Goal: Task Accomplishment & Management: Use online tool/utility

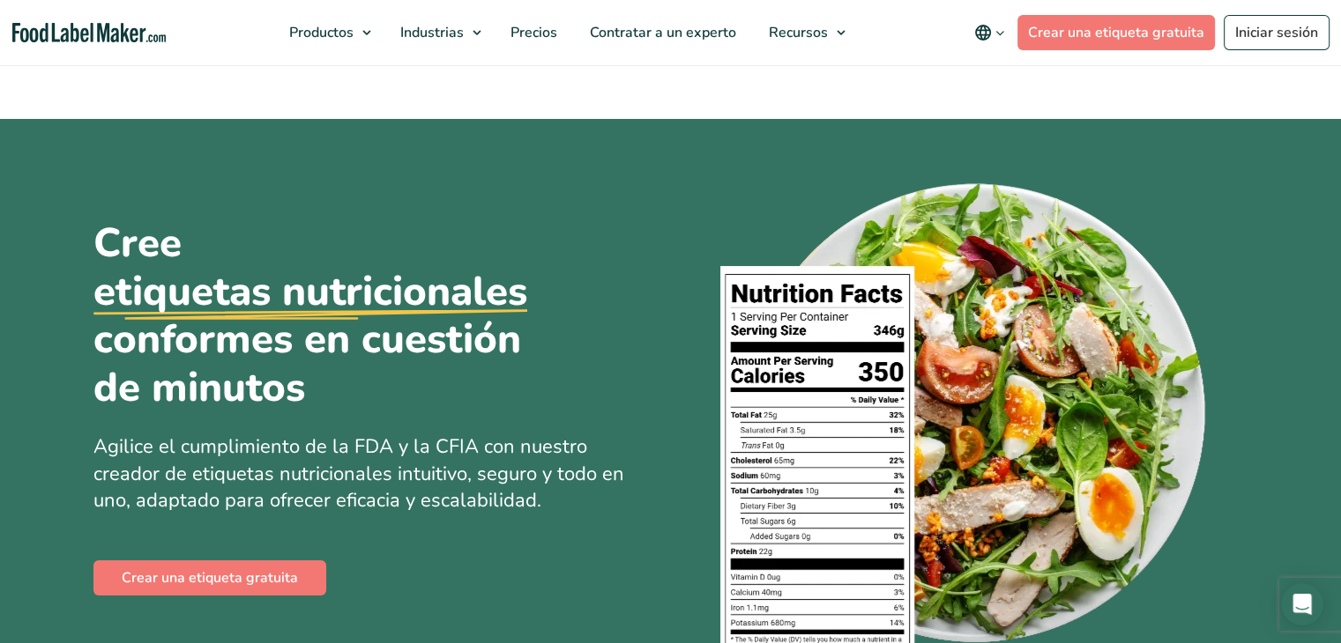
scroll to position [353, 0]
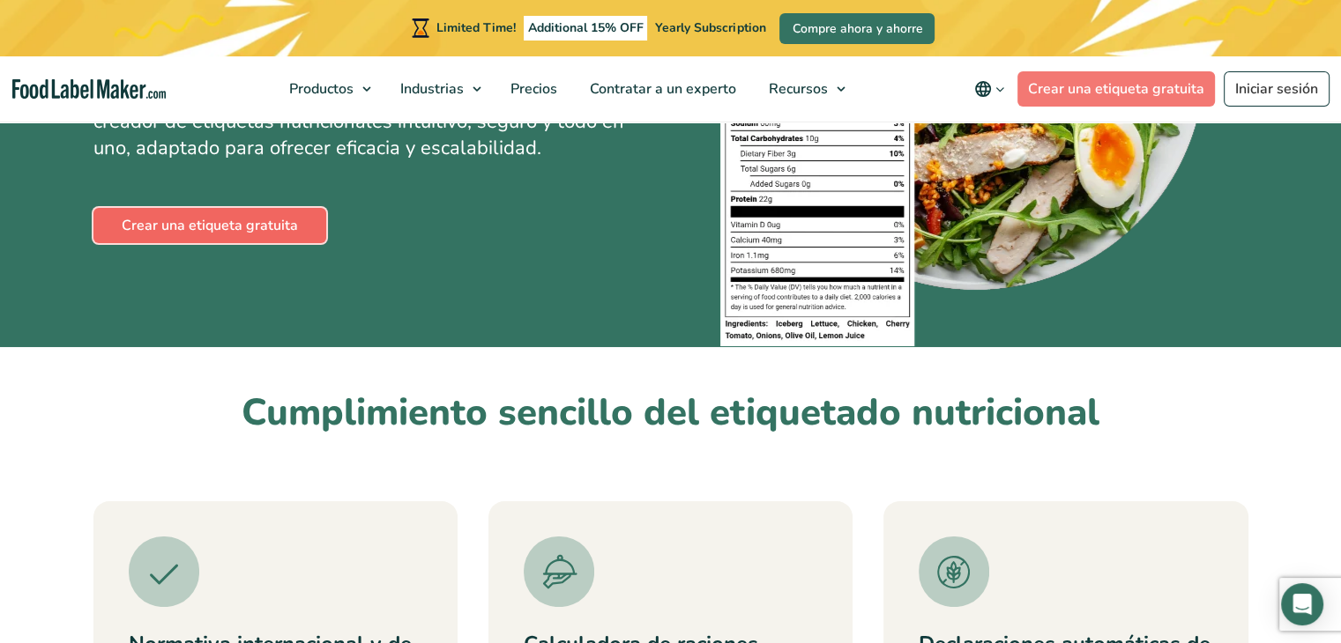
click at [259, 237] on link "Crear una etiqueta gratuita" at bounding box center [209, 225] width 233 height 35
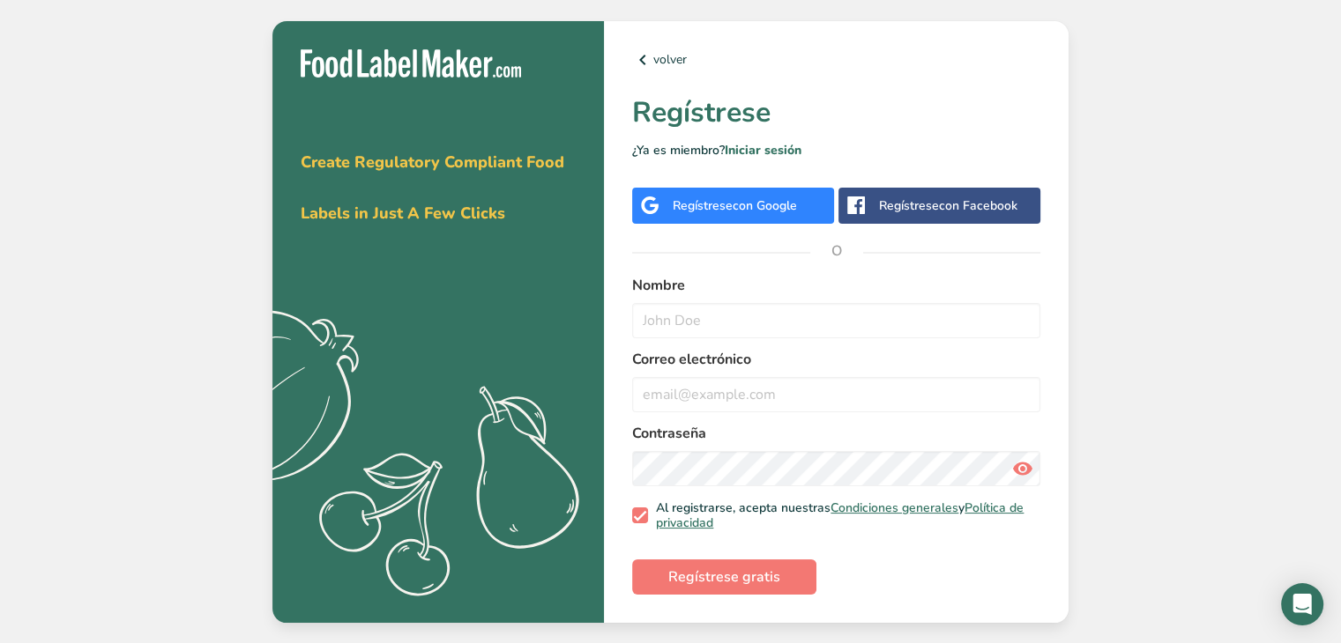
click at [723, 198] on div "Regístrese con Google" at bounding box center [735, 206] width 124 height 19
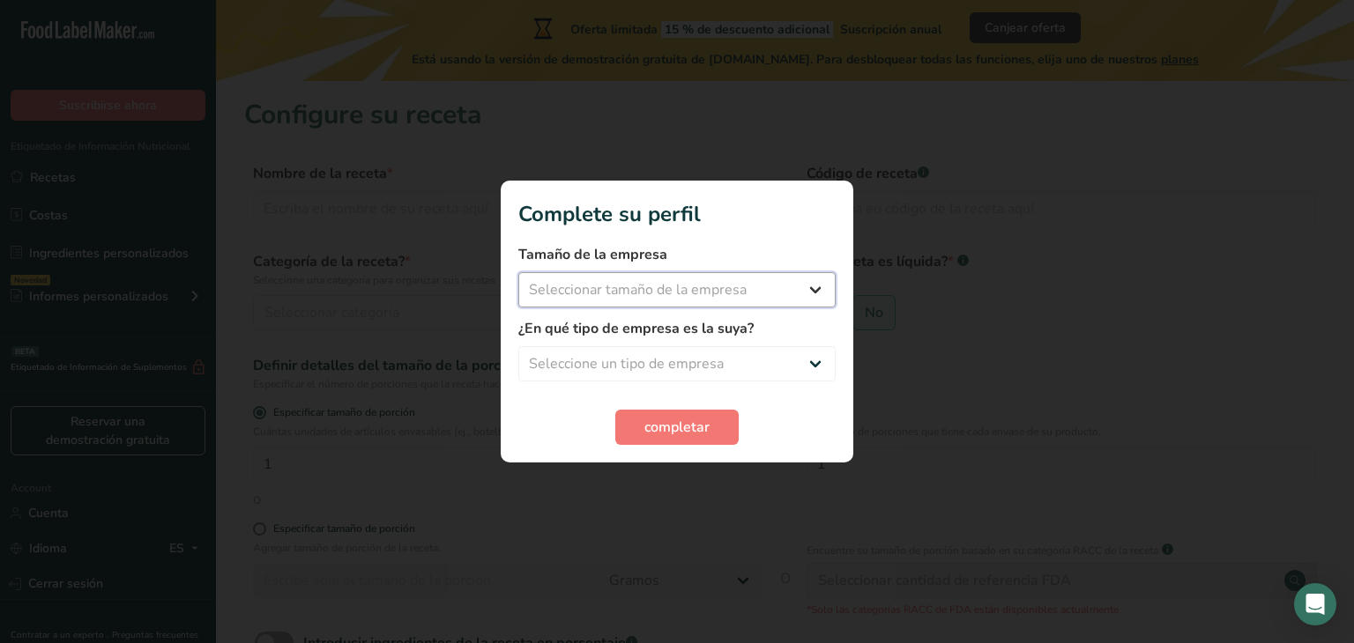
click at [820, 292] on select "Seleccionar tamaño de la empresa Menos de 10 empleados De 10 a 50 empleados De …" at bounding box center [676, 289] width 317 height 35
select select "1"
click at [518, 272] on select "Seleccionar tamaño de la empresa Menos de 10 empleados De 10 a 50 empleados De …" at bounding box center [676, 289] width 317 height 35
click at [701, 360] on select "Seleccione un tipo de empresa Fabricante de alimentos envasados Restaurante y c…" at bounding box center [676, 363] width 317 height 35
select select "1"
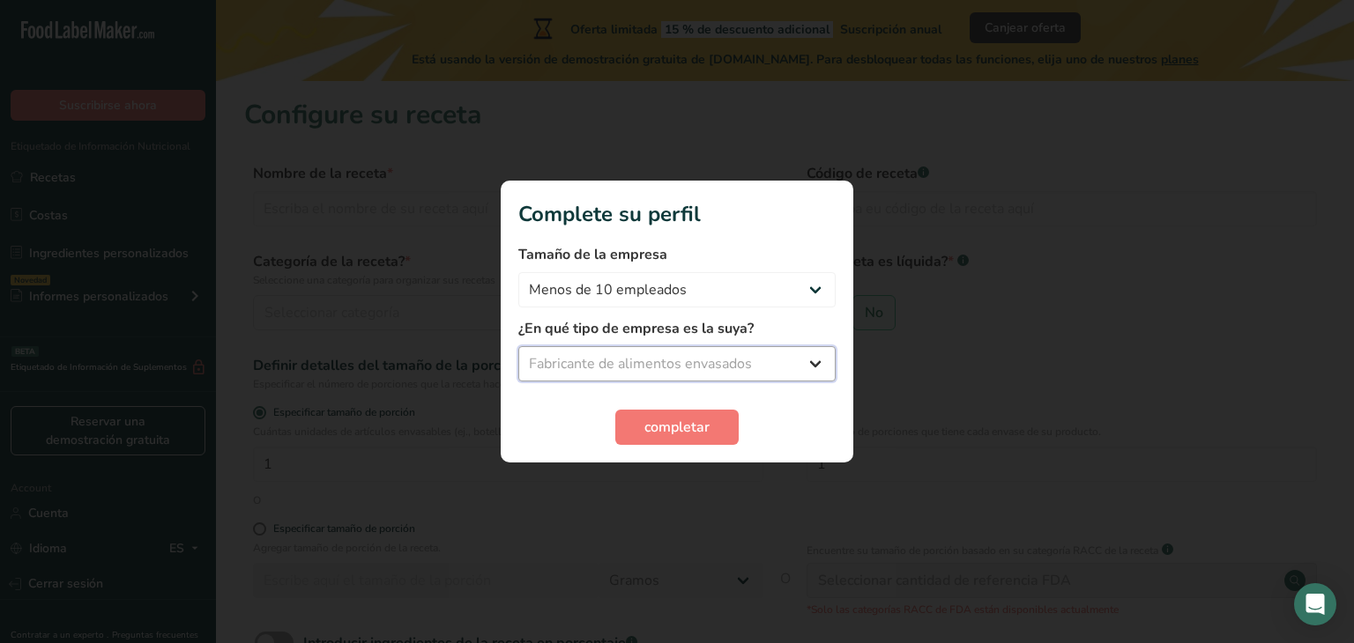
click at [518, 346] on select "Seleccione un tipo de empresa Fabricante de alimentos envasados Restaurante y c…" at bounding box center [676, 363] width 317 height 35
click at [701, 423] on span "completar" at bounding box center [676, 427] width 65 height 21
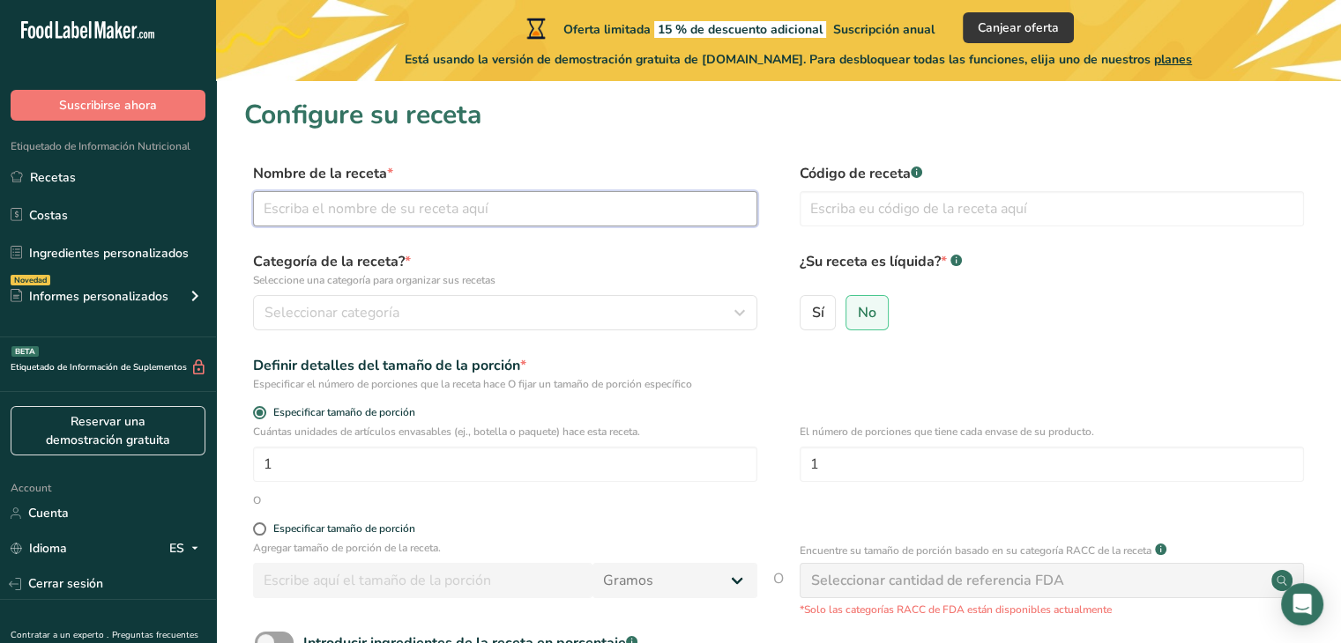
click at [630, 211] on input "text" at bounding box center [505, 208] width 504 height 35
type input "COLLAGEN"
click at [594, 472] on input "1" at bounding box center [505, 464] width 504 height 35
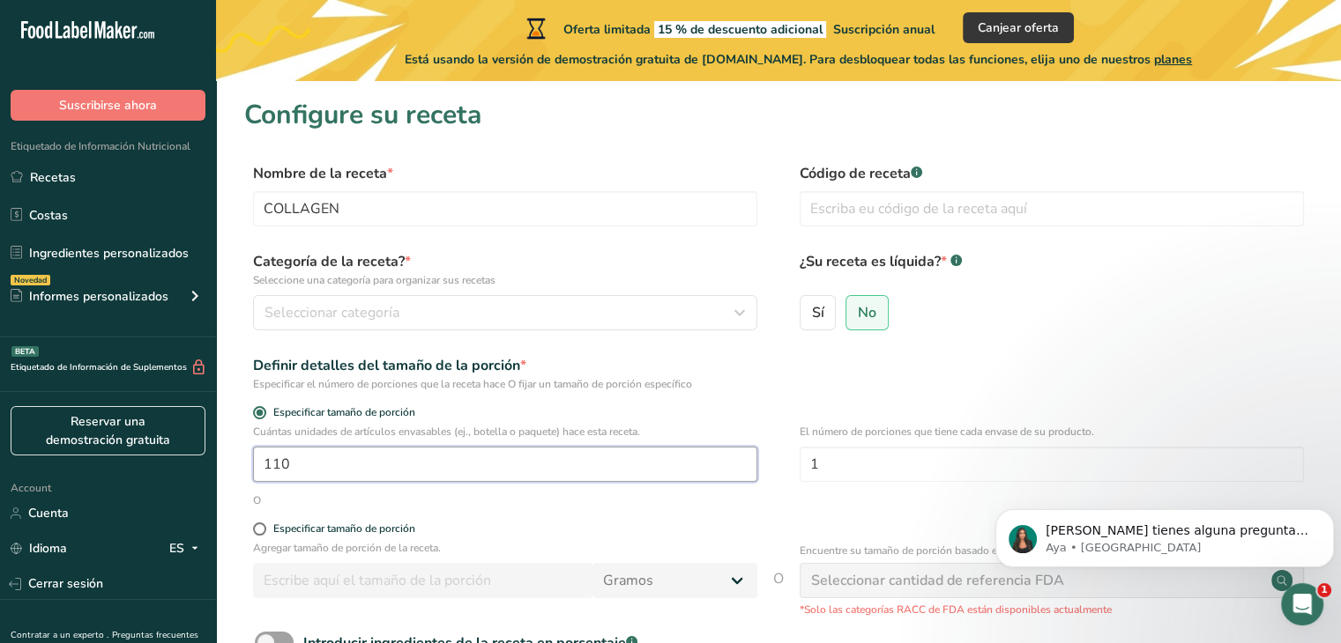
click at [540, 470] on input "110" at bounding box center [505, 464] width 504 height 35
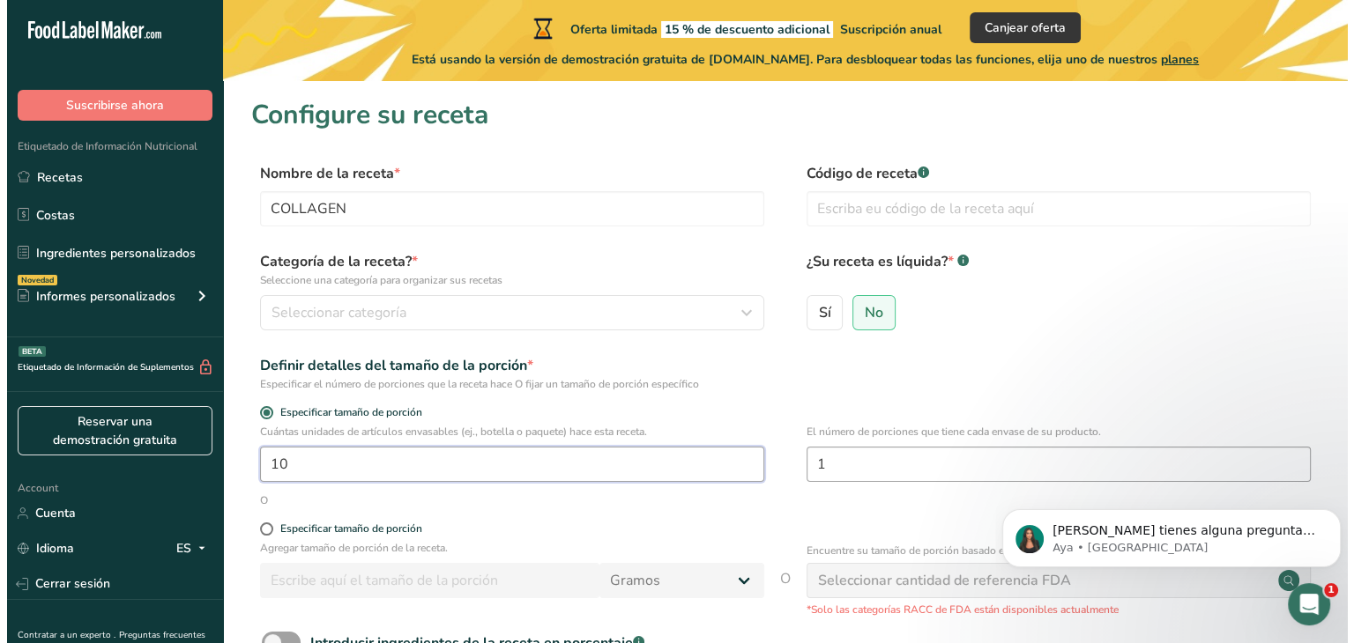
scroll to position [176, 0]
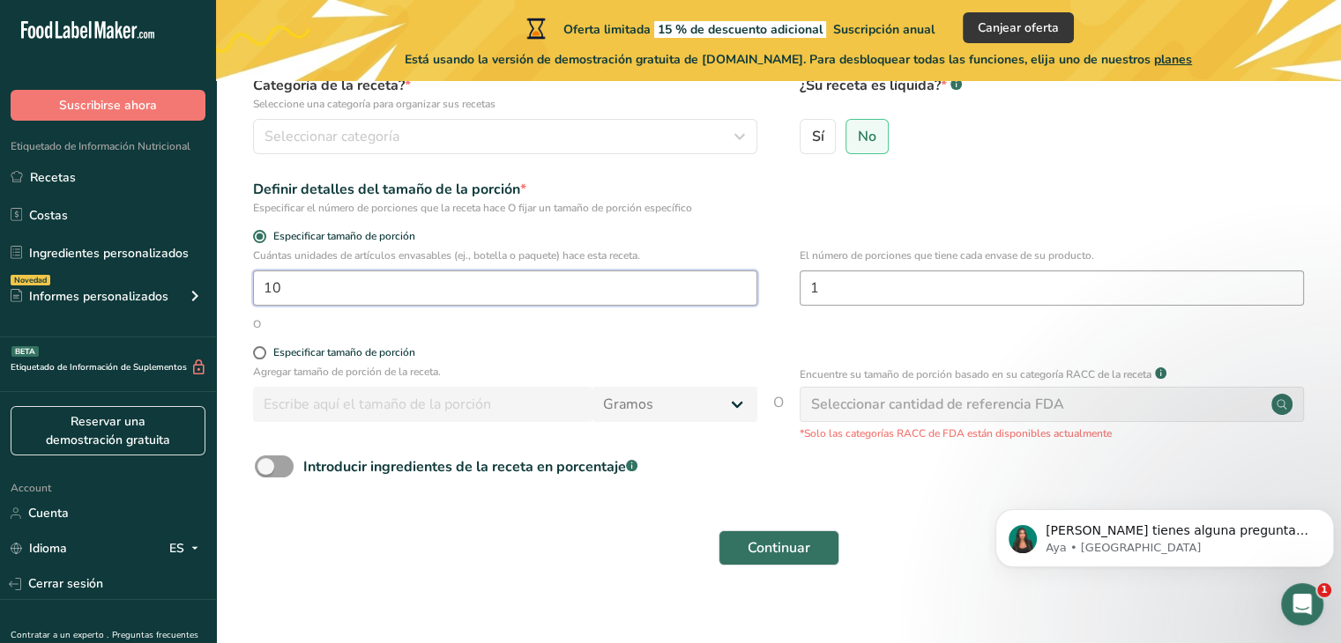
type input "10"
click at [877, 293] on input "1" at bounding box center [1051, 288] width 504 height 35
type input "5"
click at [348, 285] on input "10" at bounding box center [505, 288] width 504 height 35
type input "1"
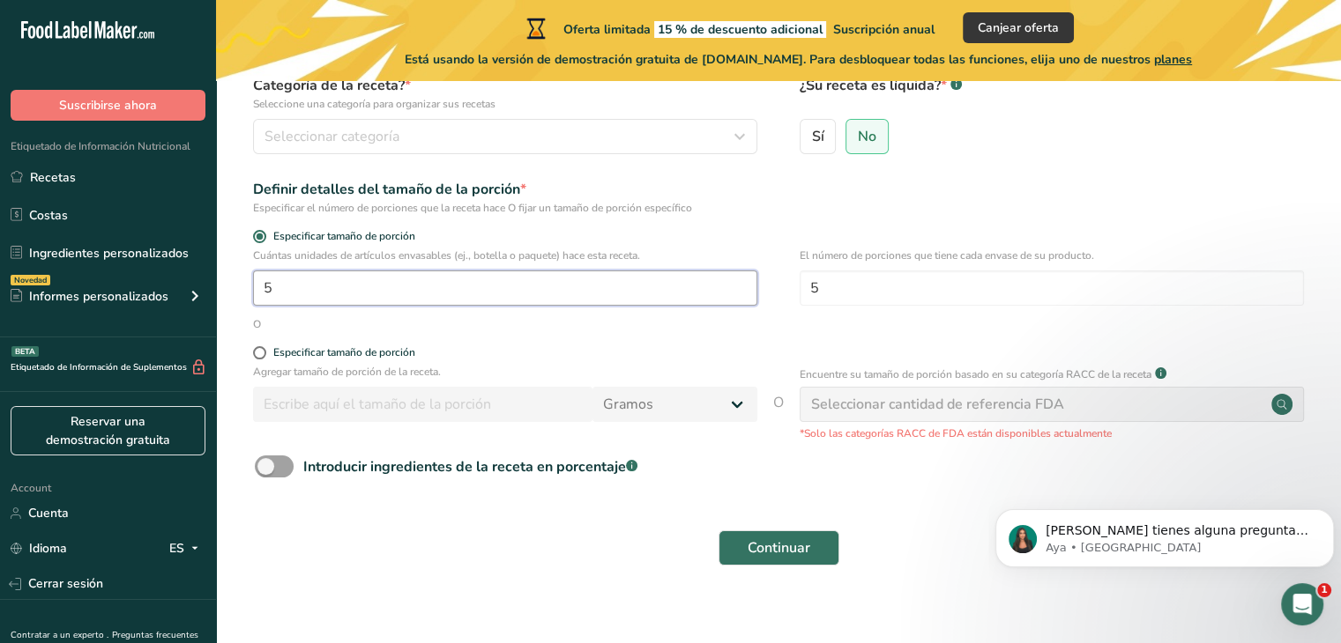
type input "5"
click at [258, 354] on span at bounding box center [259, 352] width 13 height 13
click at [258, 354] on input "Especificar tamaño de porción" at bounding box center [258, 352] width 11 height 11
radio input "true"
radio input "false"
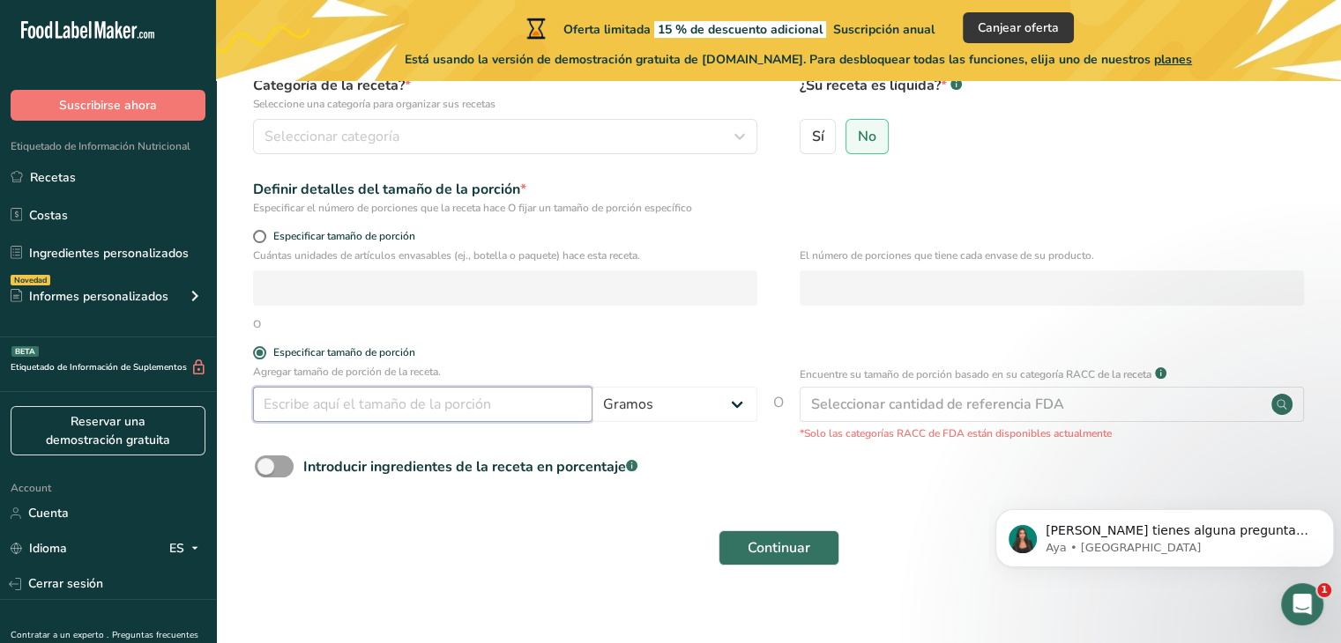
click at [346, 406] on input "number" at bounding box center [422, 404] width 339 height 35
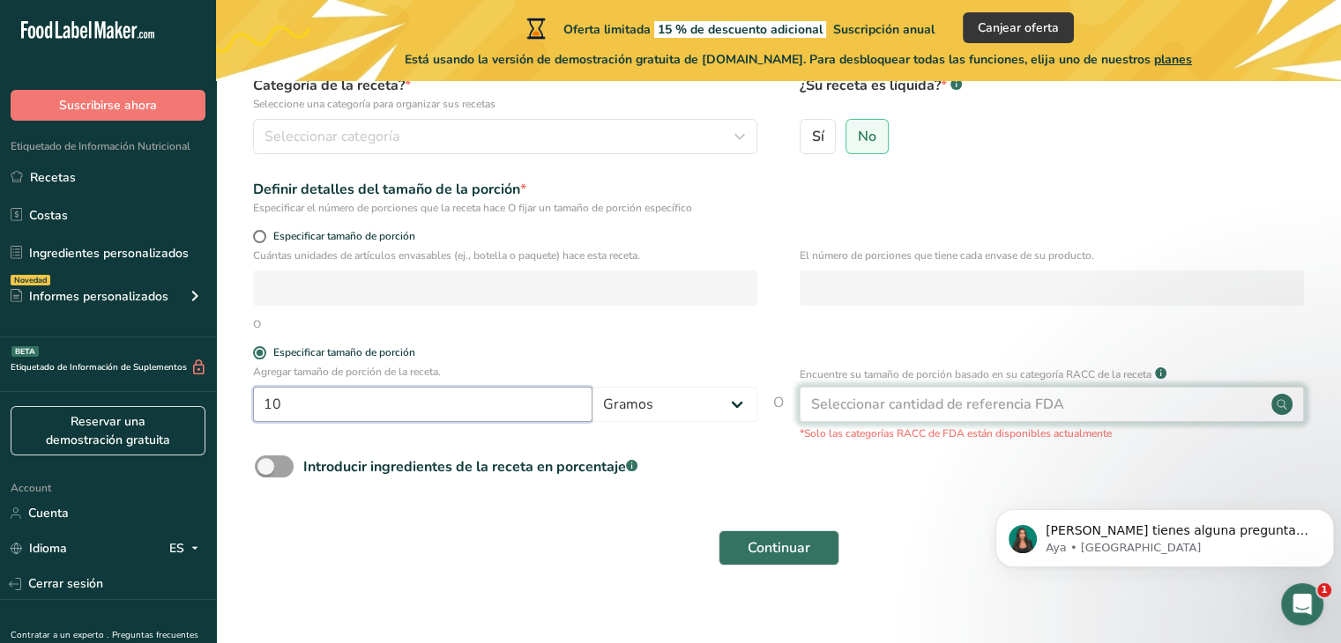
type input "10"
click at [1290, 404] on circle at bounding box center [1281, 404] width 21 height 21
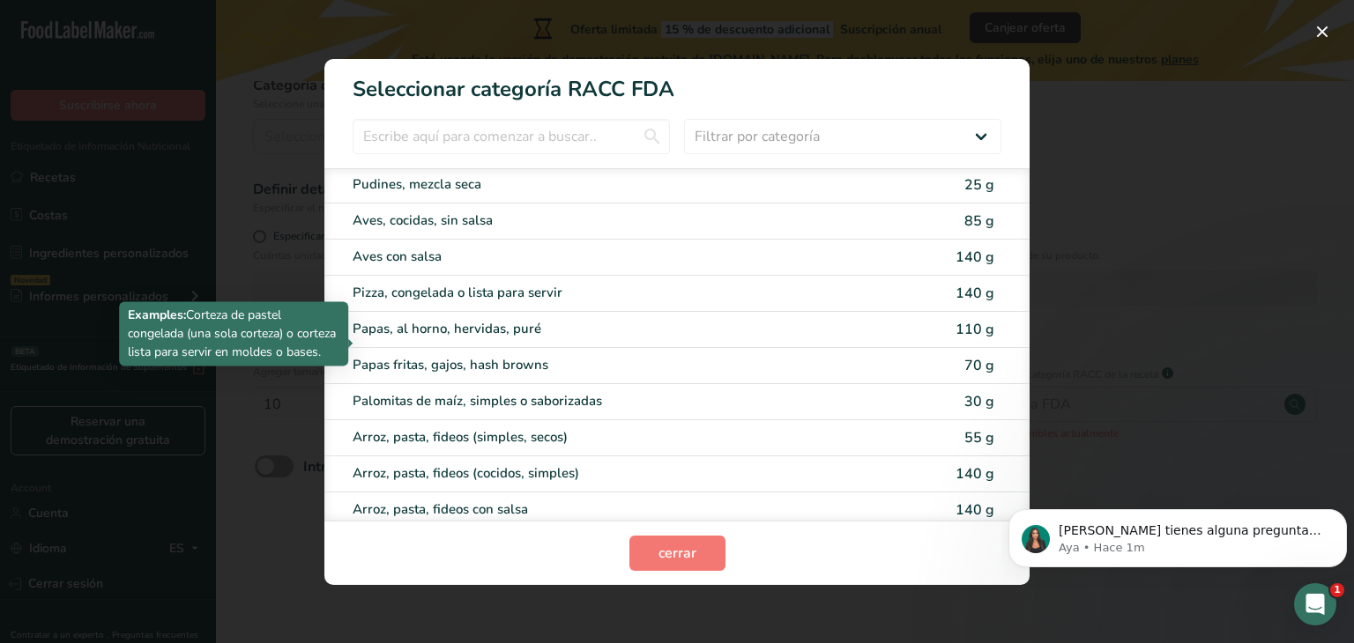
scroll to position [2380, 0]
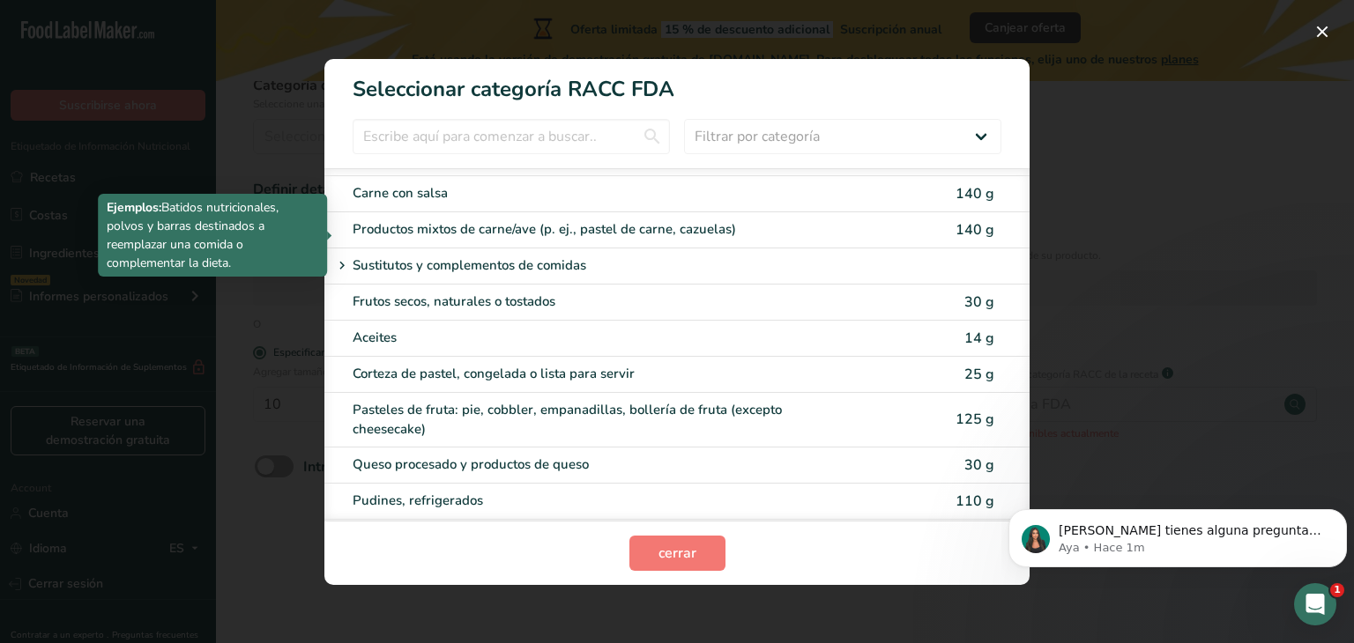
click at [563, 256] on p "Sustitutos y complementos de comidas" at bounding box center [470, 266] width 234 height 21
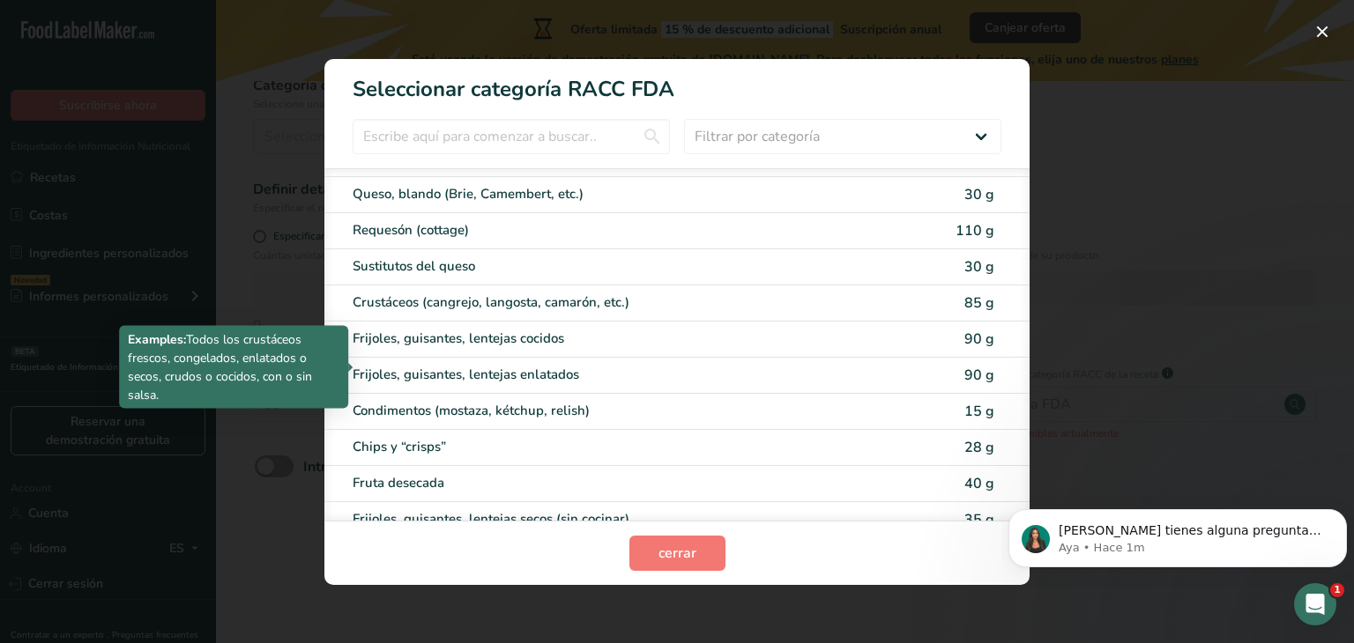
scroll to position [529, 0]
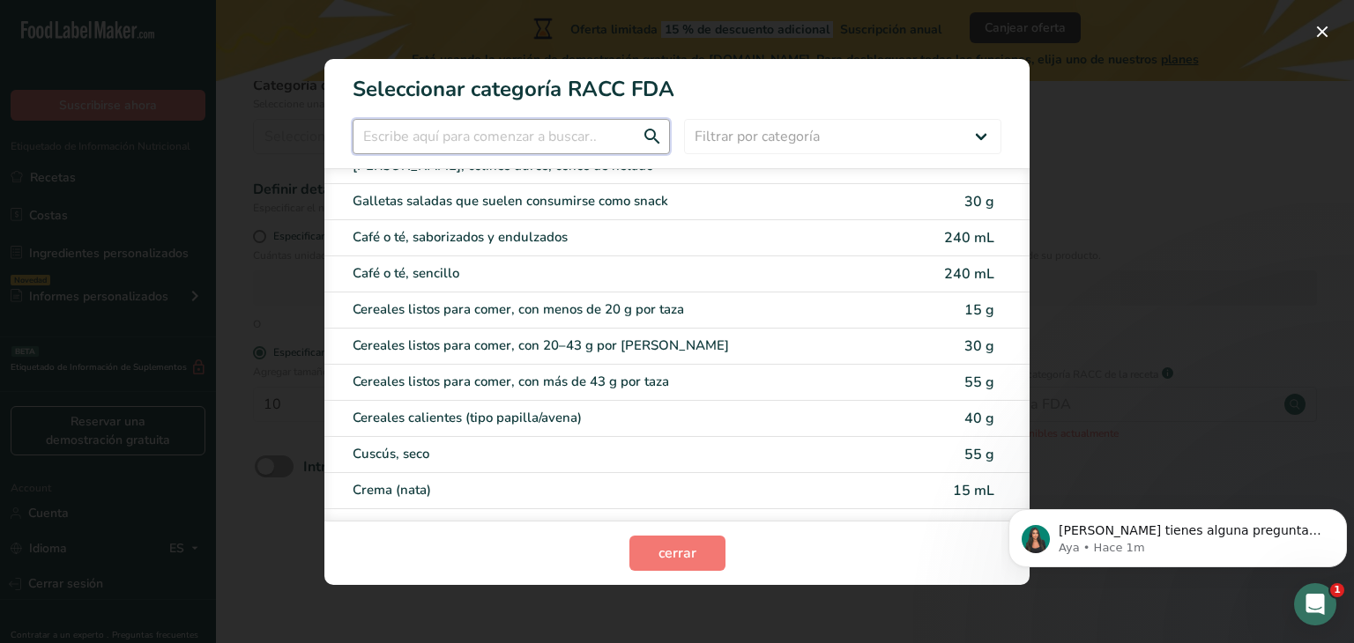
click at [559, 142] on input "RACC Category Selection Modal" at bounding box center [511, 136] width 317 height 35
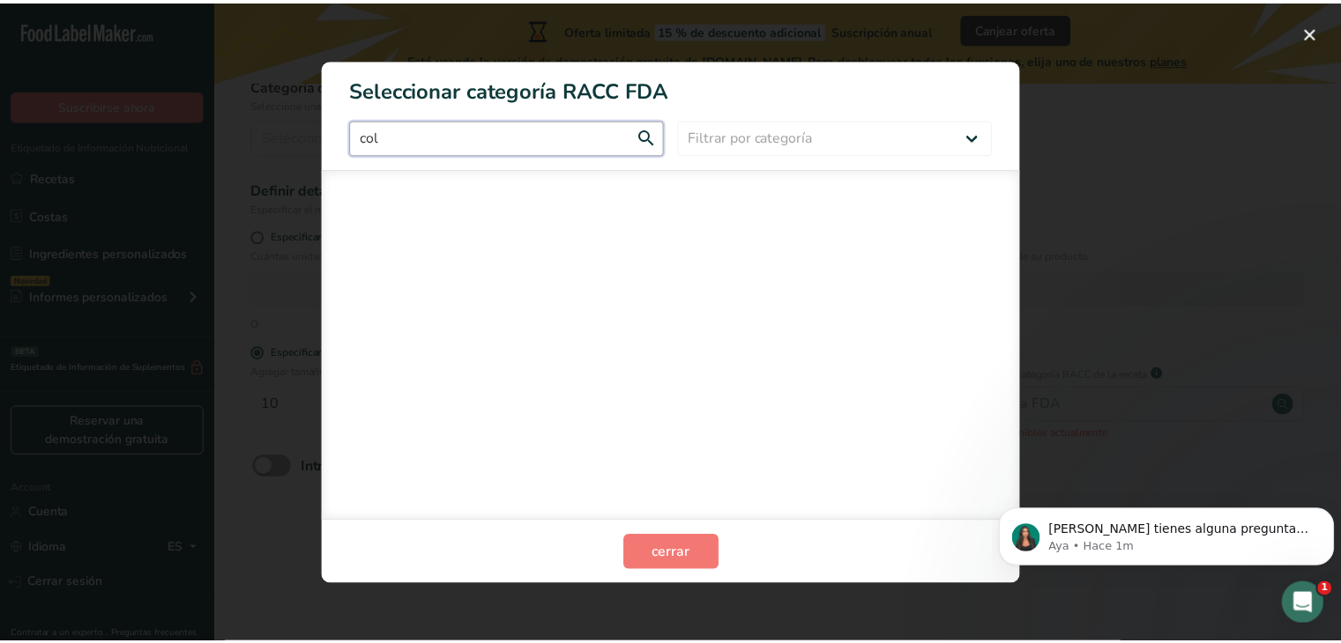
scroll to position [0, 0]
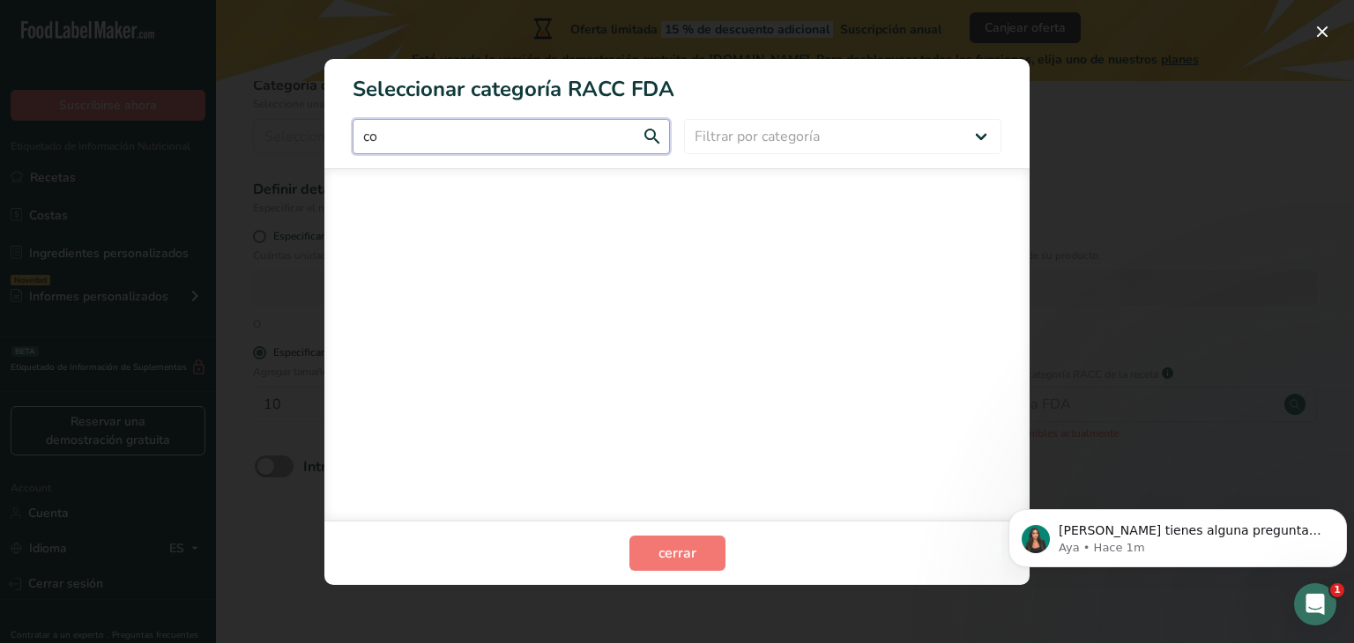
type input "c"
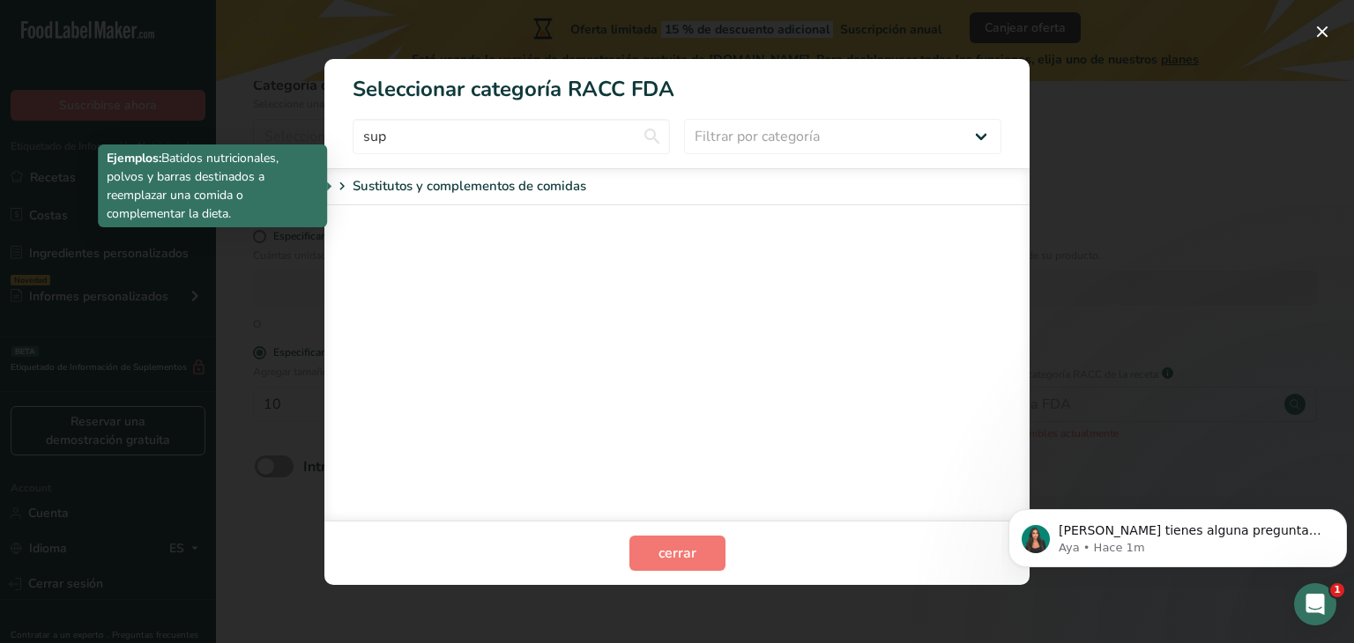
click at [567, 190] on p "Sustitutos y complementos de comidas" at bounding box center [470, 186] width 234 height 21
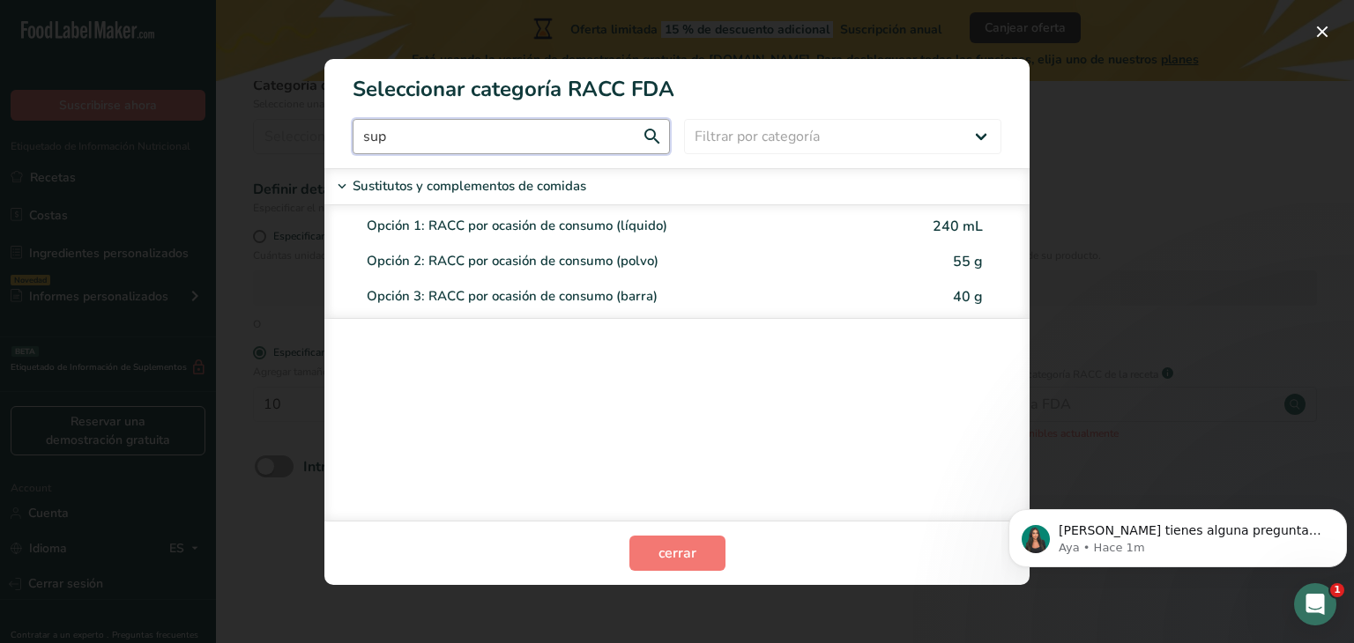
click at [636, 128] on input "sup" at bounding box center [511, 136] width 317 height 35
type input "s"
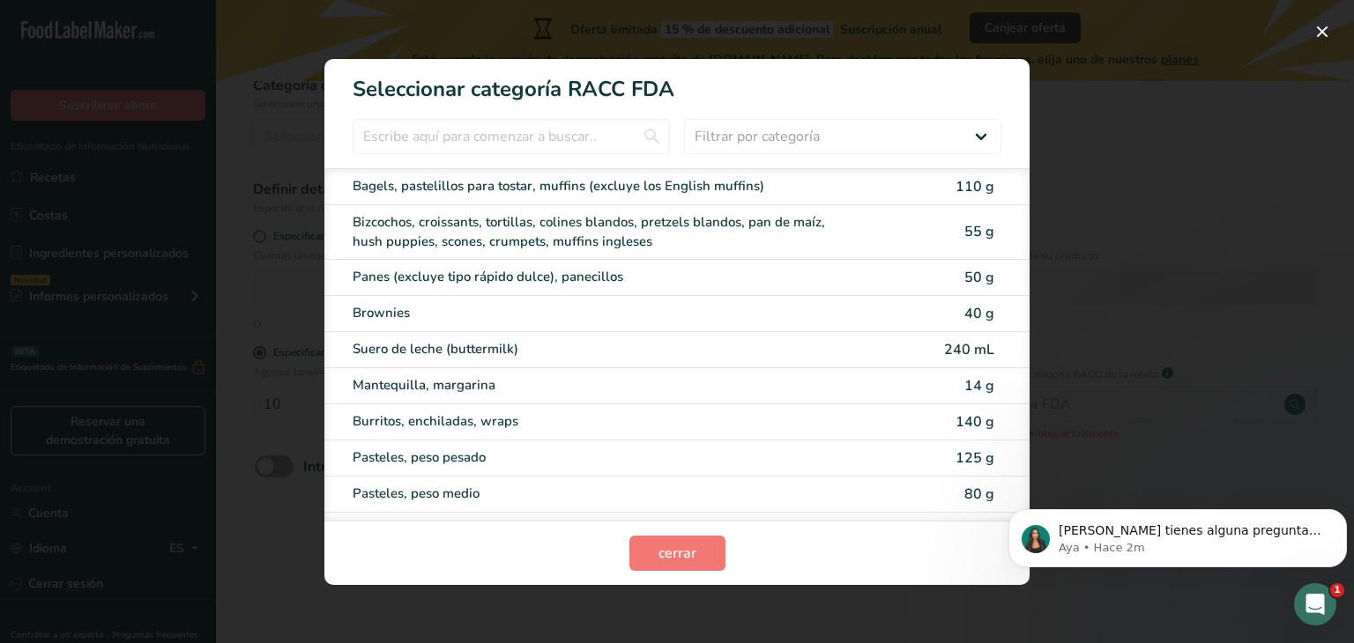
click at [1265, 145] on div "RACC Category Selection Modal" at bounding box center [677, 321] width 1354 height 643
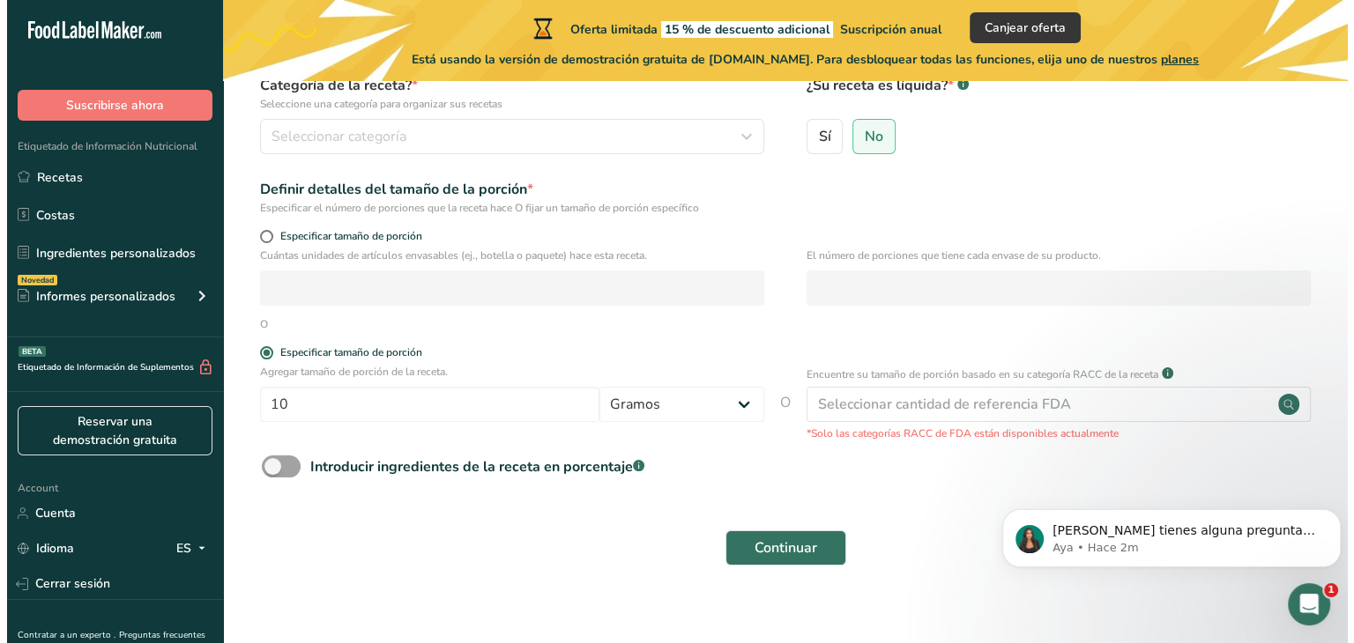
scroll to position [194, 0]
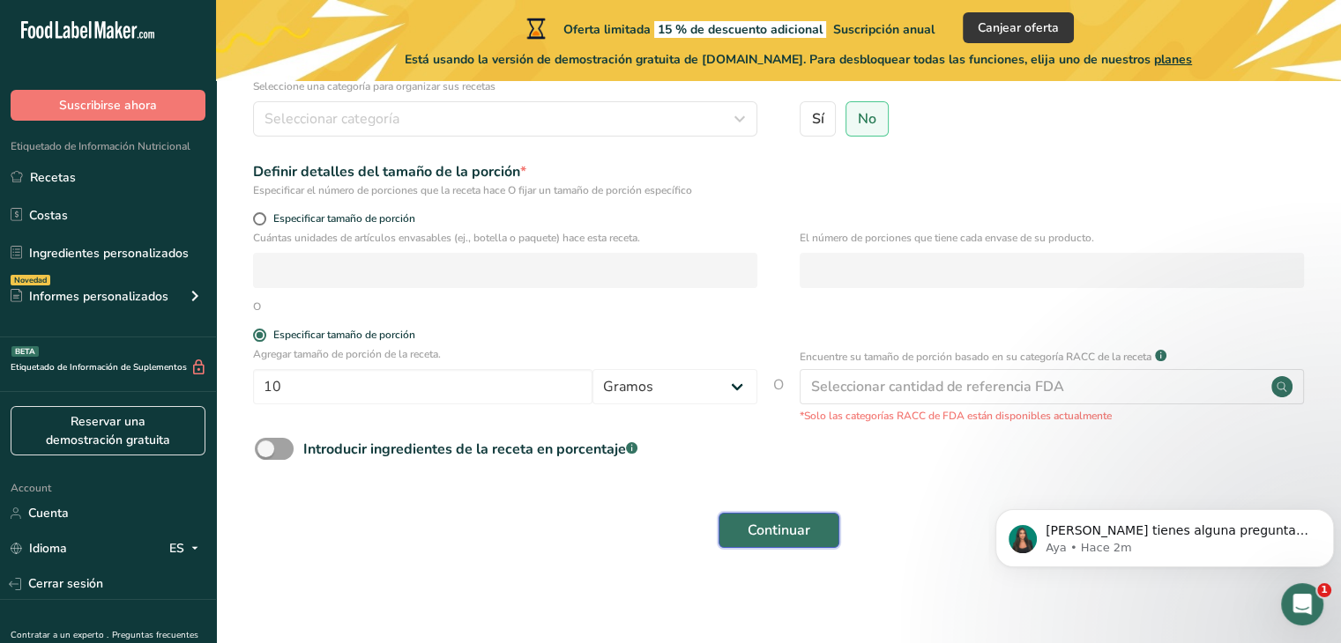
click at [795, 528] on span "Continuar" at bounding box center [778, 530] width 63 height 21
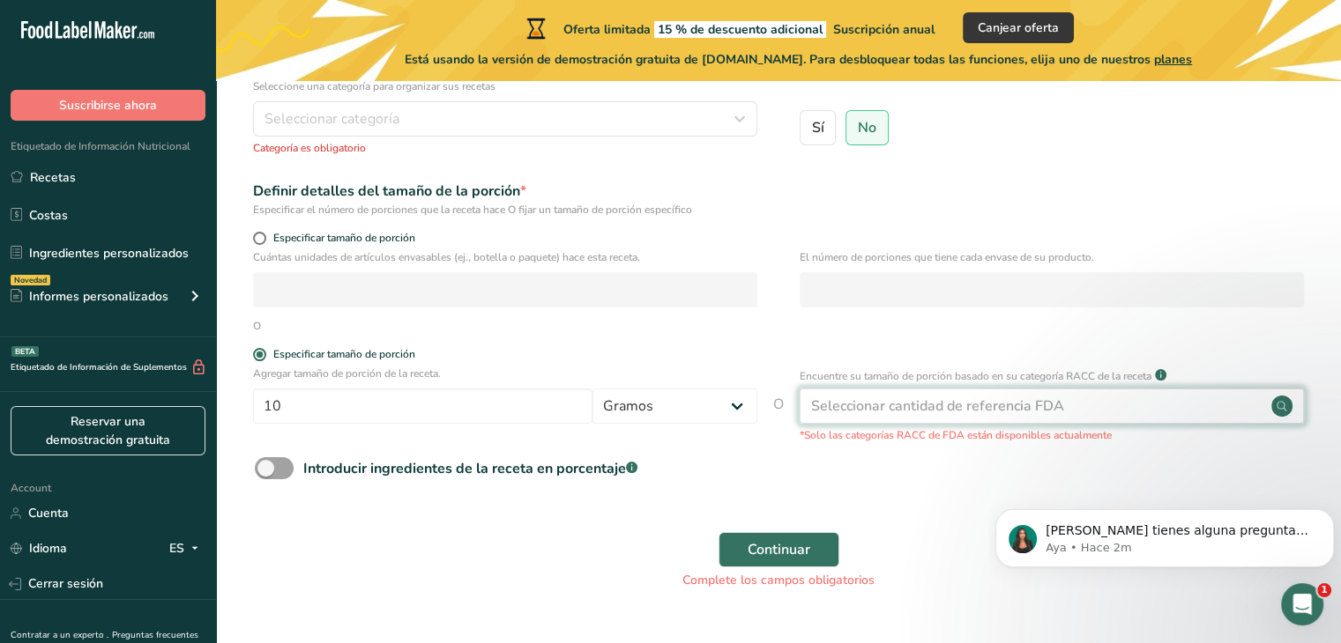
click at [1188, 412] on div "Seleccionar cantidad de referencia FDA" at bounding box center [1051, 406] width 504 height 35
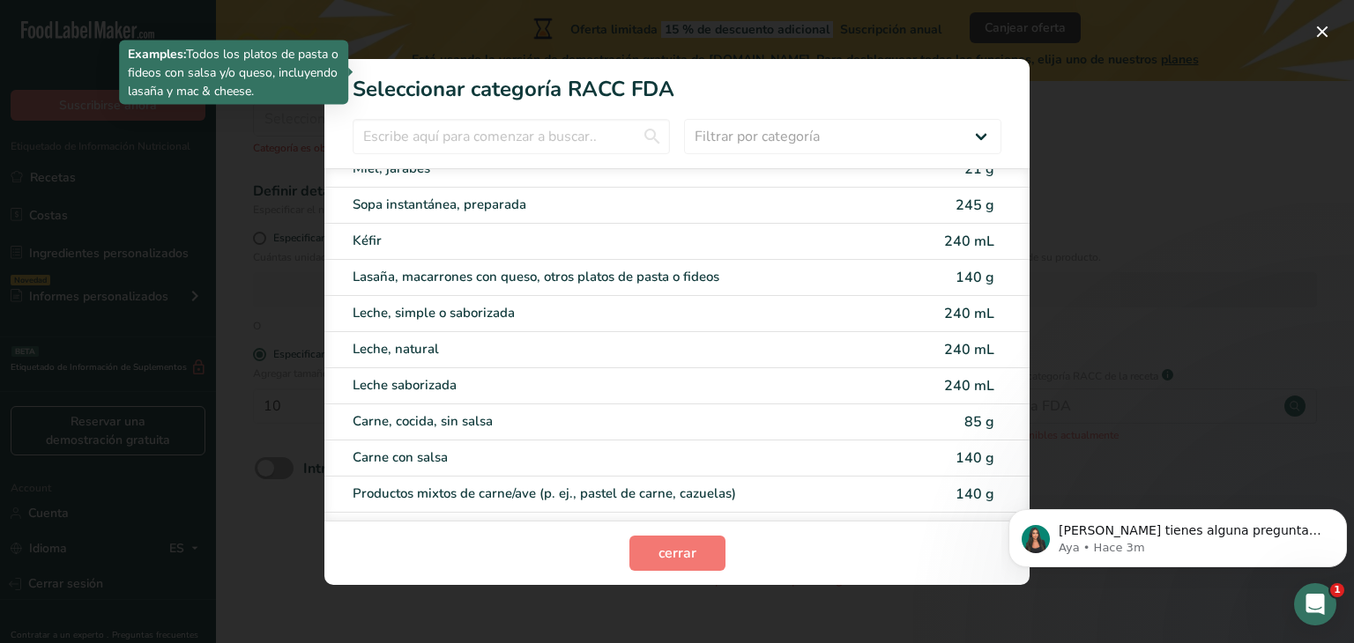
scroll to position [2380, 0]
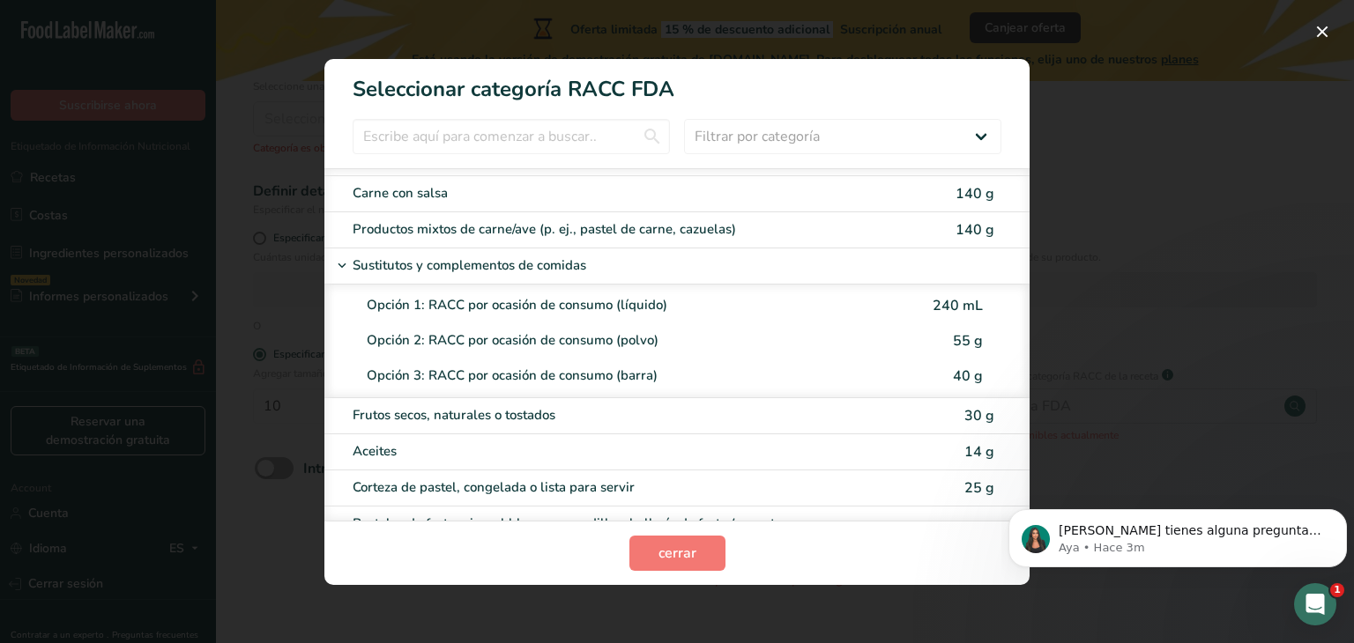
click at [632, 331] on div "Opción 2: RACC por ocasión de consumo (polvo)" at bounding box center [648, 341] width 563 height 20
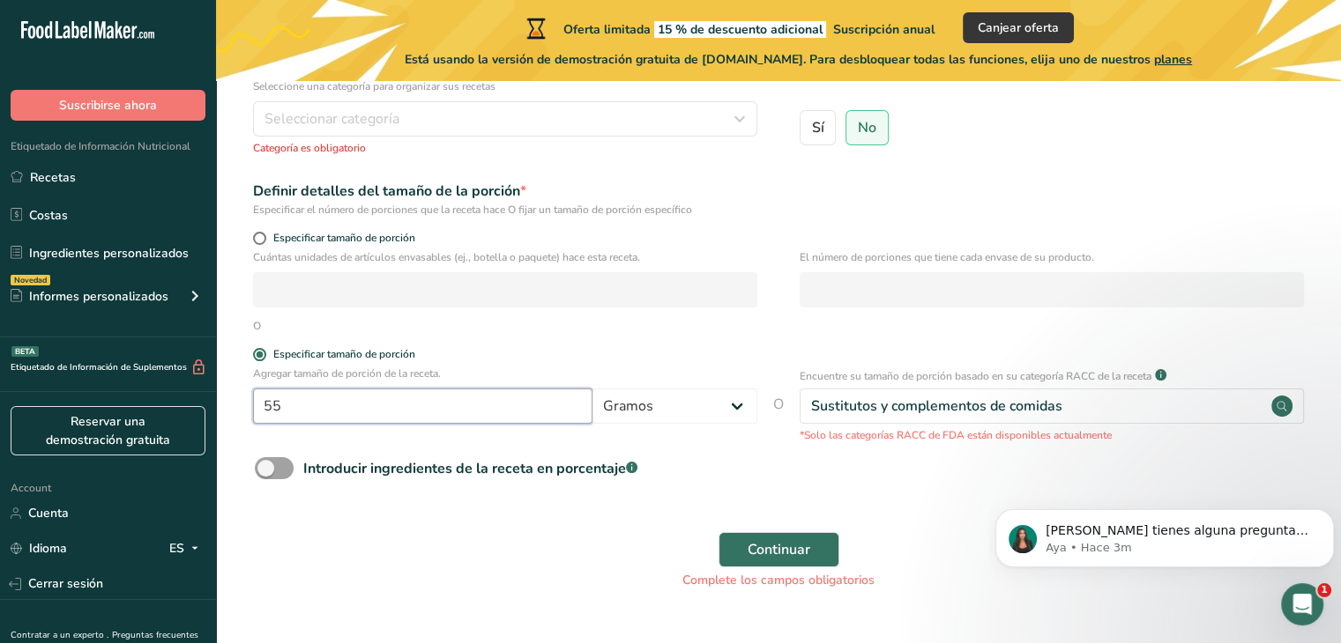
click at [373, 420] on input "55" at bounding box center [422, 406] width 339 height 35
type input "5"
type input "10"
click at [802, 539] on span "Continuar" at bounding box center [778, 549] width 63 height 21
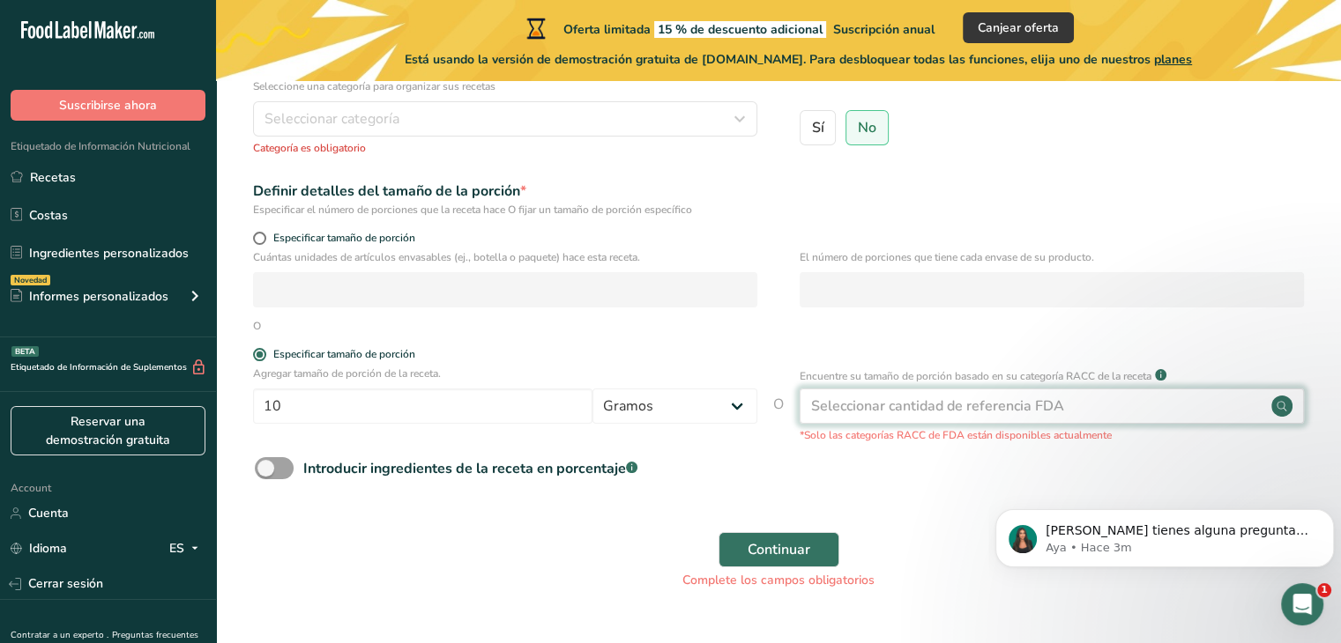
click at [1280, 407] on circle at bounding box center [1281, 406] width 21 height 21
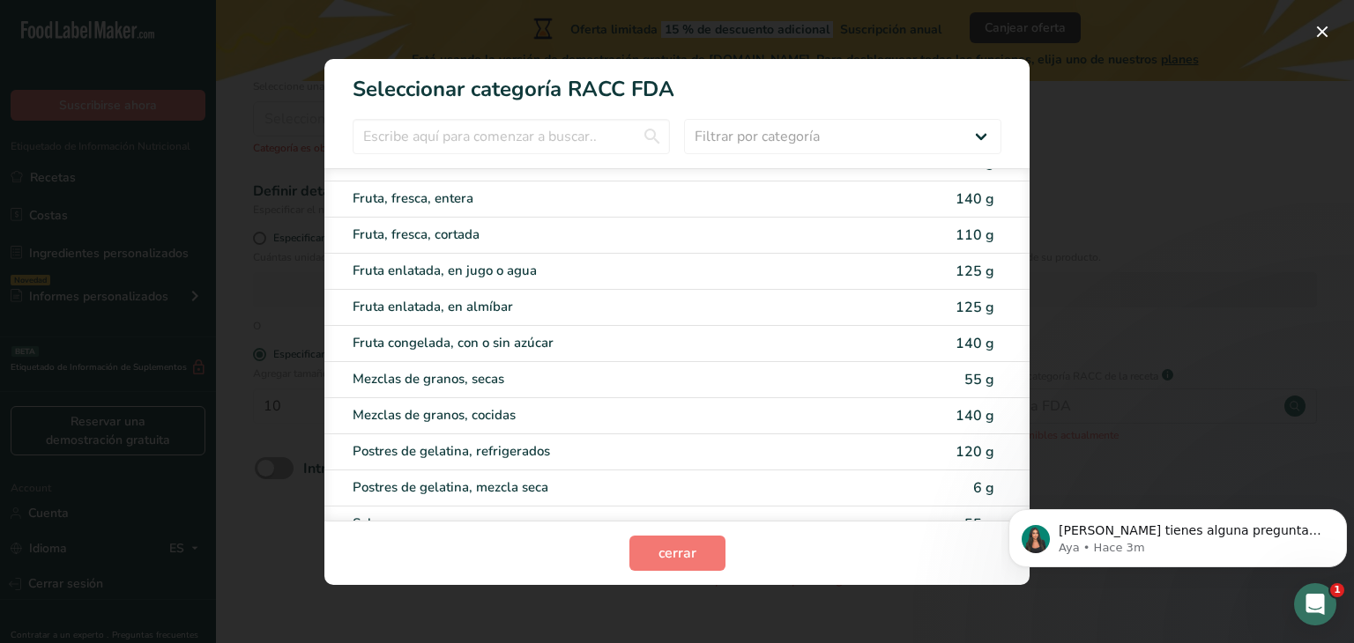
scroll to position [931, 0]
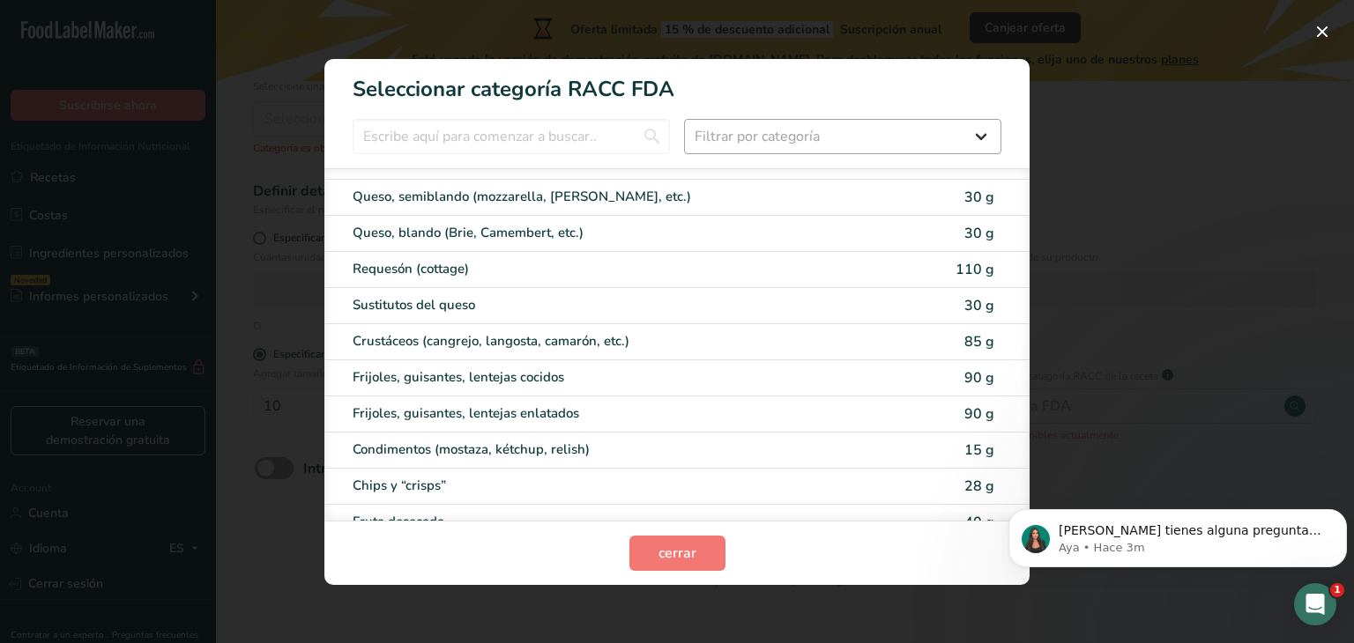
drag, startPoint x: 1022, startPoint y: 118, endPoint x: 984, endPoint y: 139, distance: 44.2
click at [1011, 123] on div "Filtrar por categoría Todos Productos de panadería Bebidas Cereales y otros pro…" at bounding box center [676, 136] width 705 height 35
click at [982, 141] on select "Filtrar por categoría Todos Productos de panadería Bebidas Cereales y otros pro…" at bounding box center [842, 136] width 317 height 35
click at [684, 119] on select "Filtrar por categoría Todos Productos de panadería Bebidas Cereales y otros pro…" at bounding box center [842, 136] width 317 height 35
drag, startPoint x: 932, startPoint y: 124, endPoint x: 924, endPoint y: 138, distance: 16.2
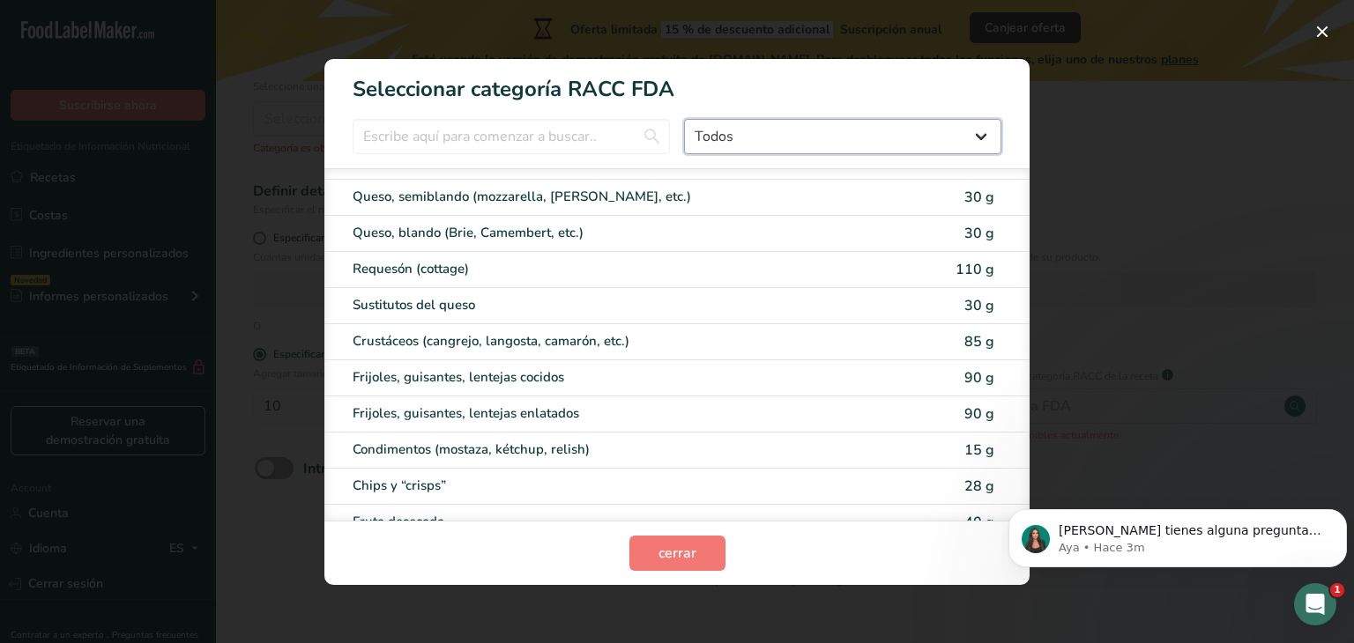
click at [930, 131] on select "Todos Productos de panadería Bebidas Cereales y otros productos de granos Produ…" at bounding box center [842, 136] width 317 height 35
select select "27"
click at [684, 119] on select "Todos Productos de panadería Bebidas Cereales y otros productos de granos Produ…" at bounding box center [842, 136] width 317 height 35
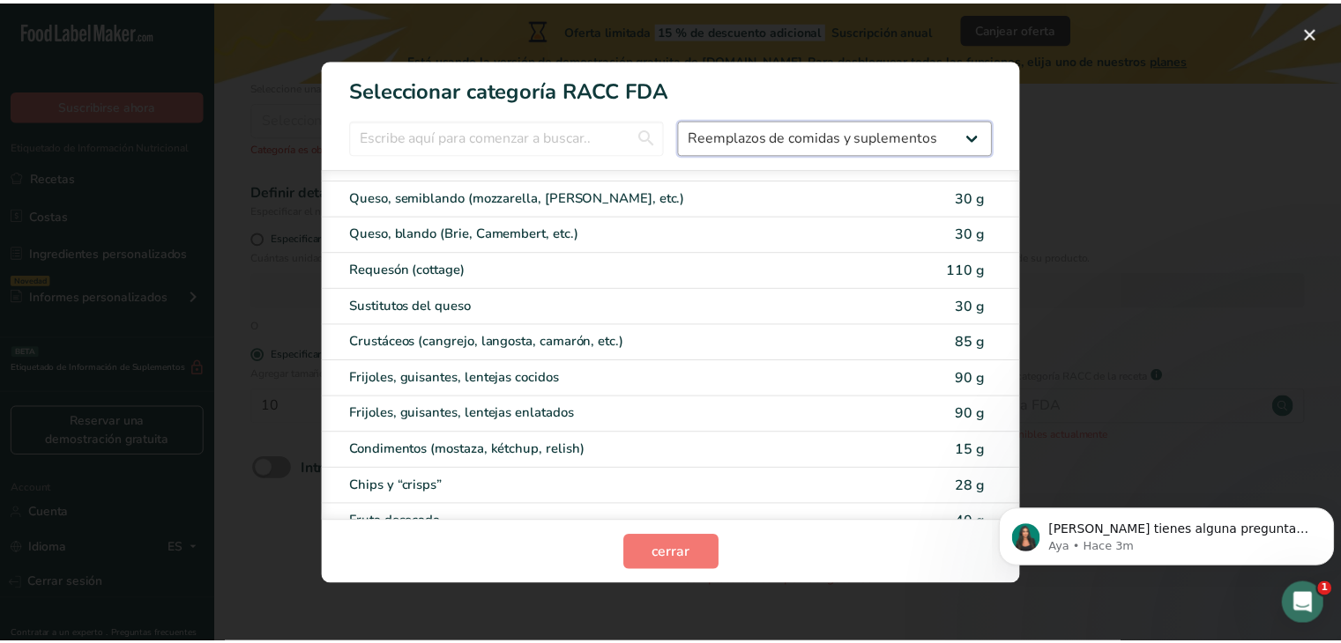
scroll to position [0, 0]
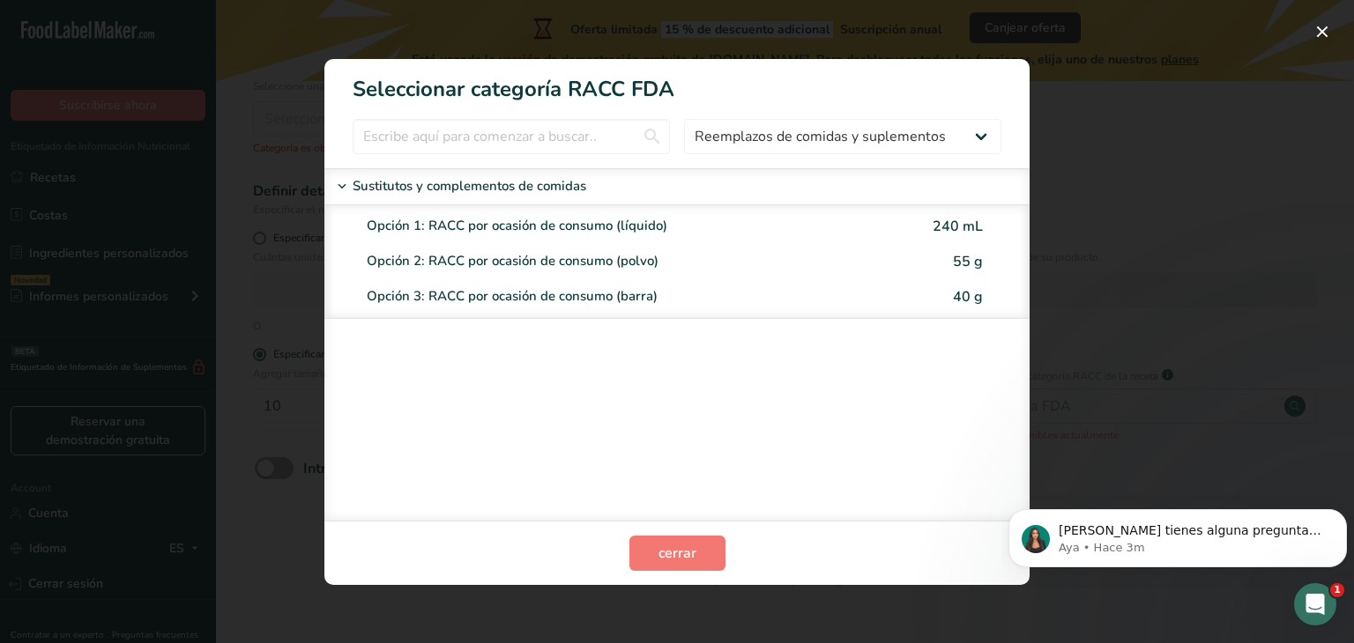
click at [1206, 290] on div "RACC Category Selection Modal" at bounding box center [677, 321] width 1354 height 643
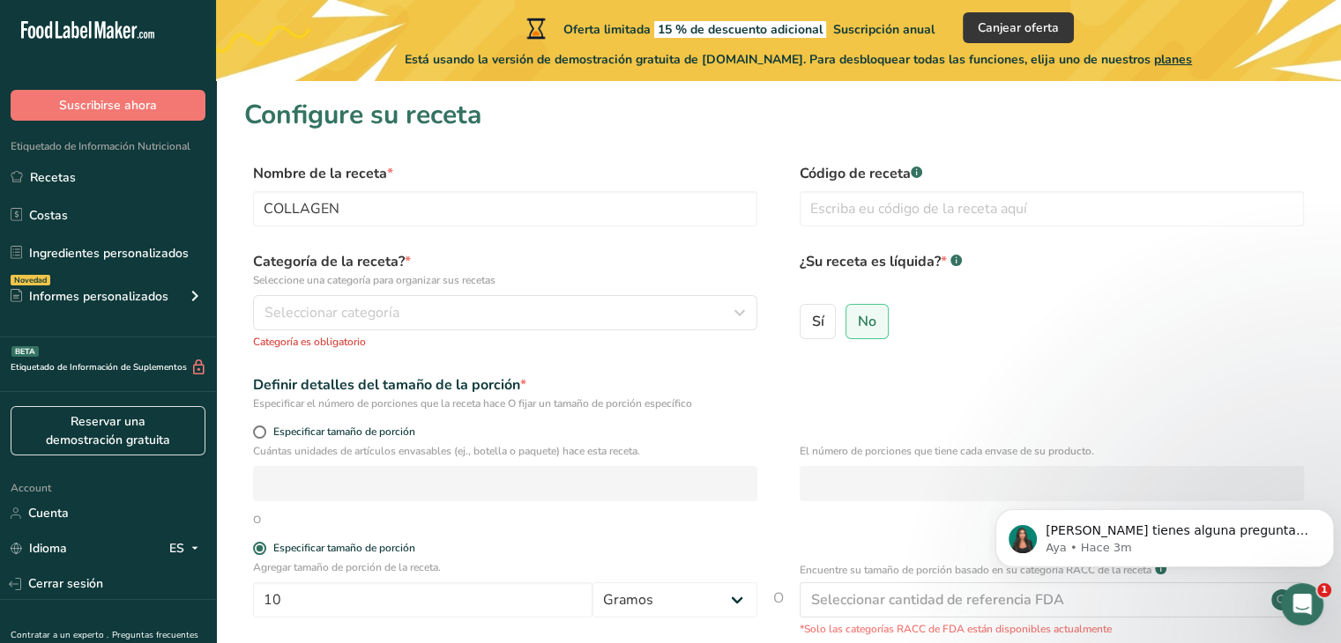
click at [770, 308] on div "Categoría de la receta? * Seleccione una categoría para organizar sus recetas S…" at bounding box center [778, 305] width 1068 height 109
click at [755, 307] on button "Seleccionar categoría" at bounding box center [505, 312] width 504 height 35
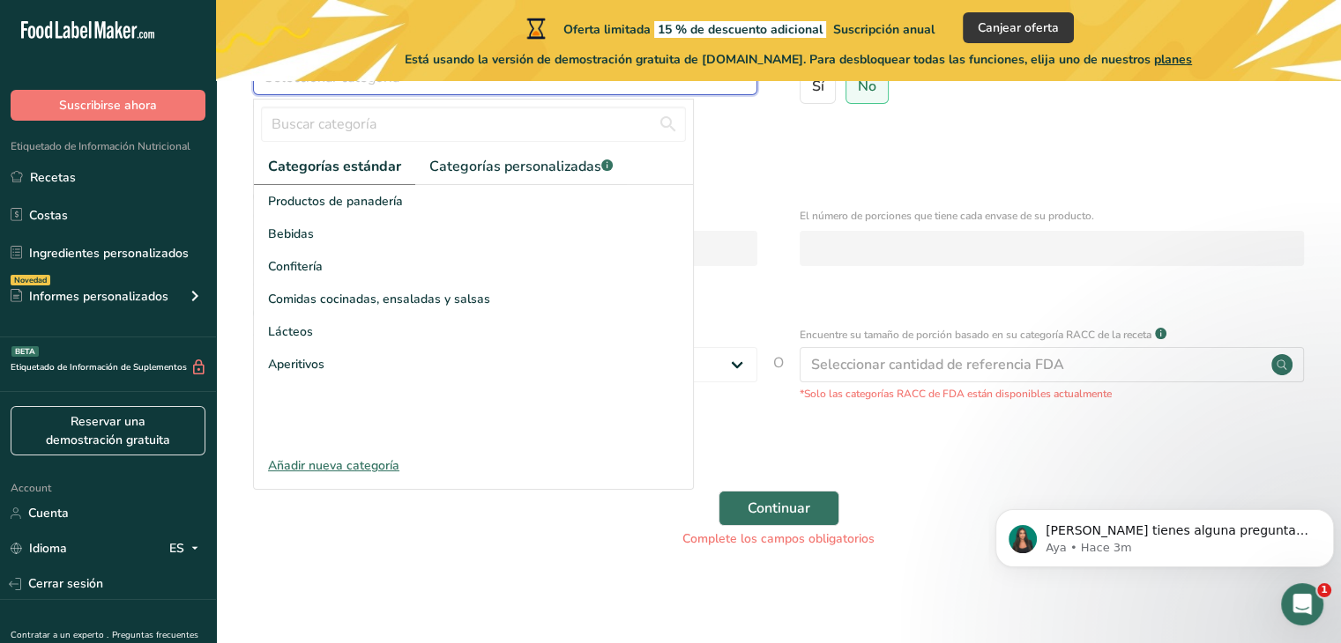
scroll to position [148, 0]
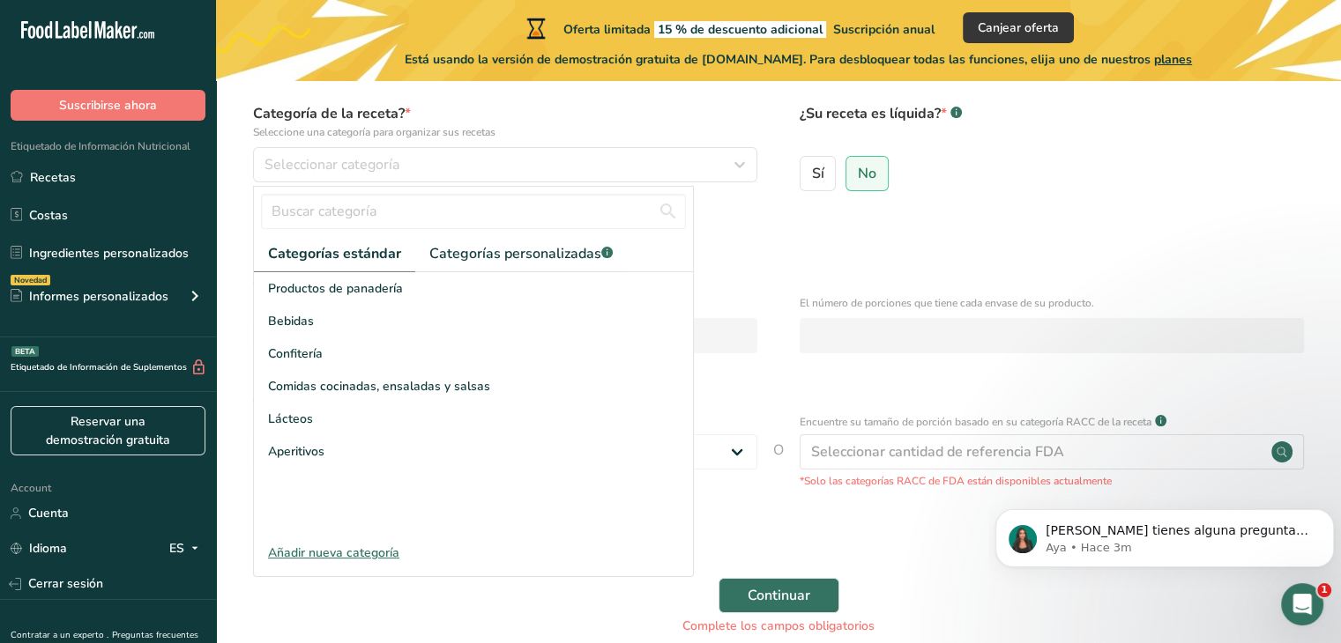
click at [363, 547] on div "Añadir nueva categoría" at bounding box center [473, 553] width 439 height 19
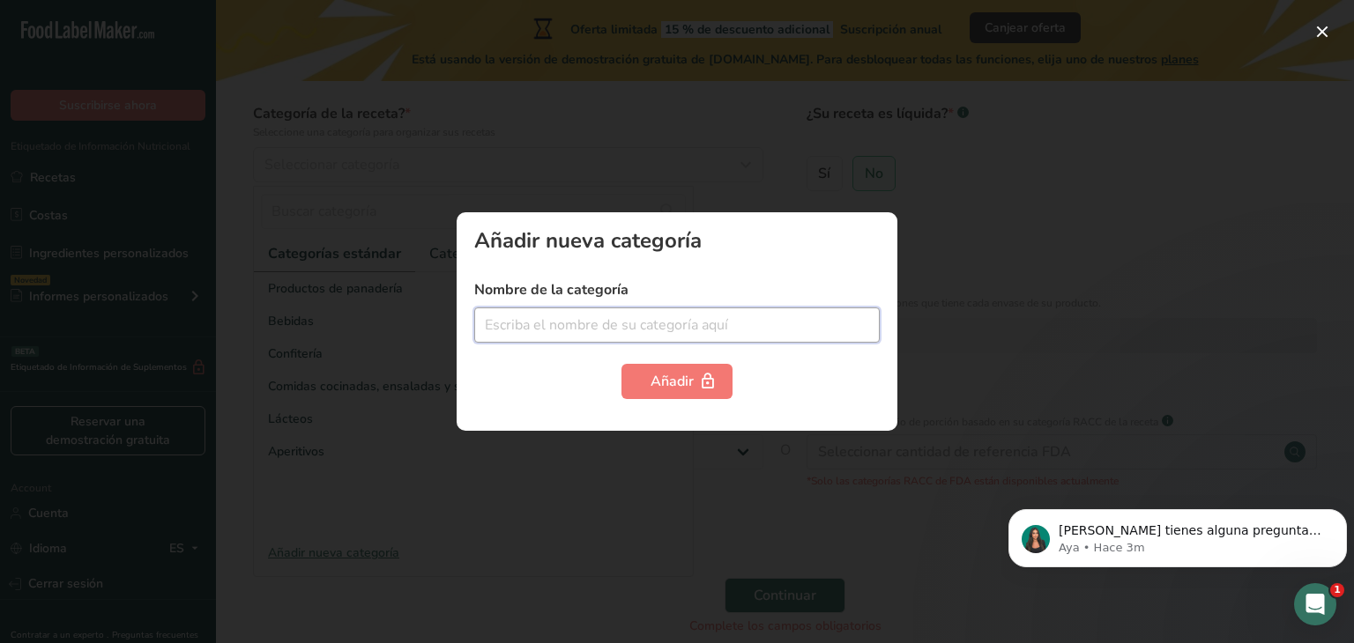
click at [712, 320] on input "text" at bounding box center [676, 325] width 405 height 35
type input "SUPLEMENTO ALIMENTICIO"
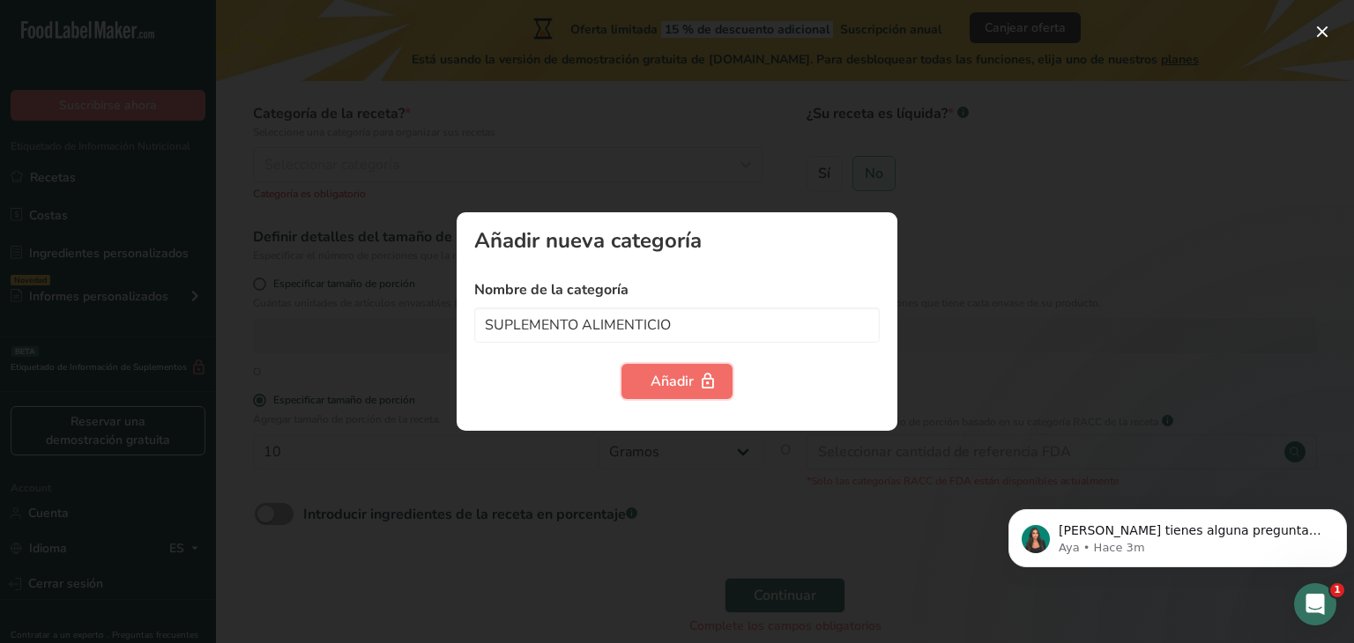
click at [680, 369] on button "Añadir" at bounding box center [676, 381] width 111 height 35
click at [687, 378] on div "Añadir" at bounding box center [677, 381] width 53 height 21
click at [782, 294] on label "Nombre de la categoría" at bounding box center [676, 289] width 405 height 21
click at [946, 282] on div at bounding box center [677, 321] width 1354 height 643
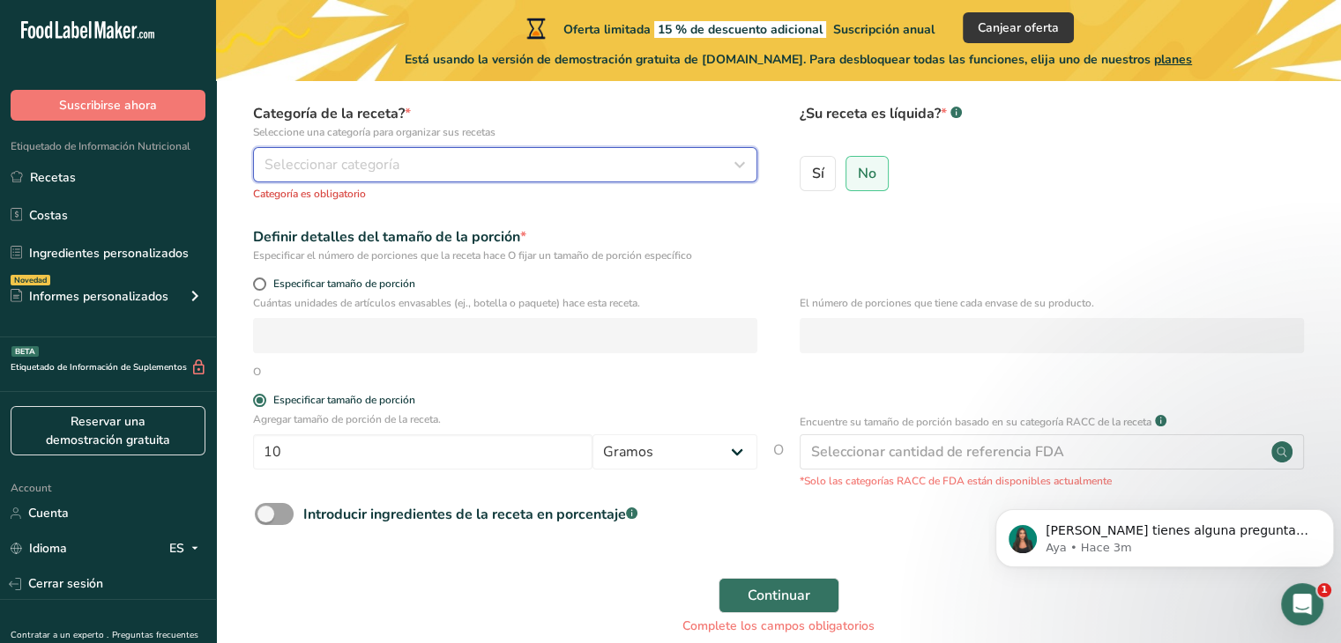
click at [715, 170] on div "Seleccionar categoría" at bounding box center [499, 164] width 471 height 21
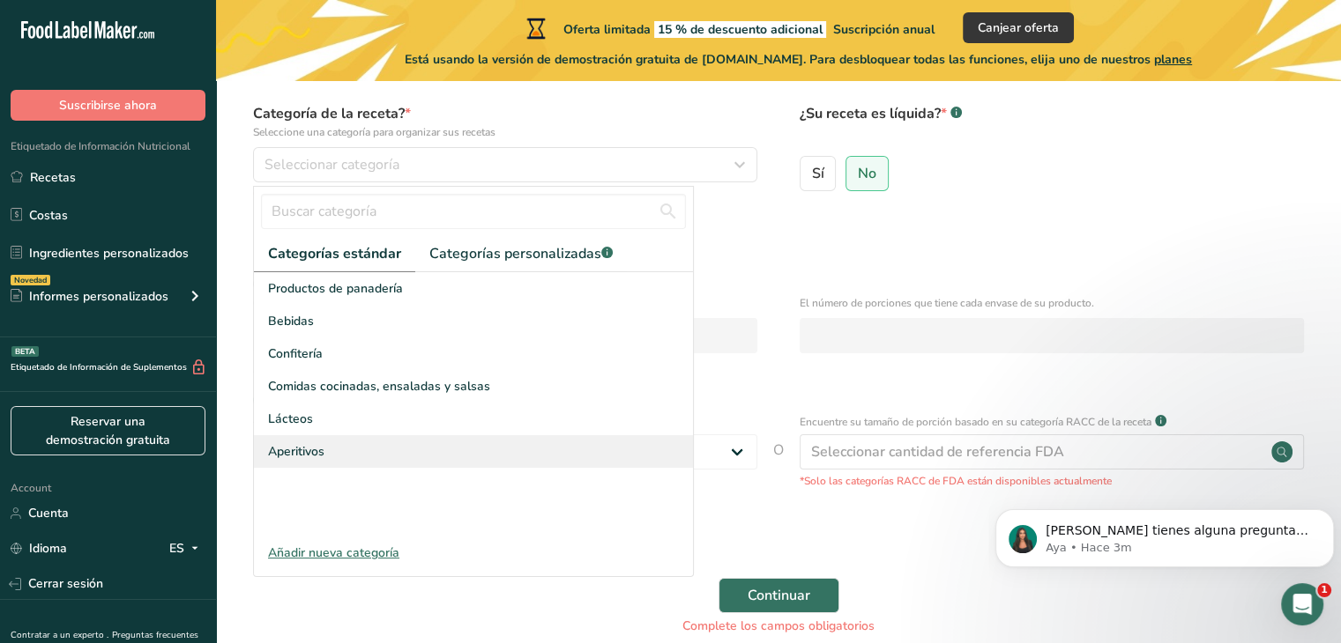
click at [317, 450] on span "Aperitivos" at bounding box center [296, 451] width 56 height 19
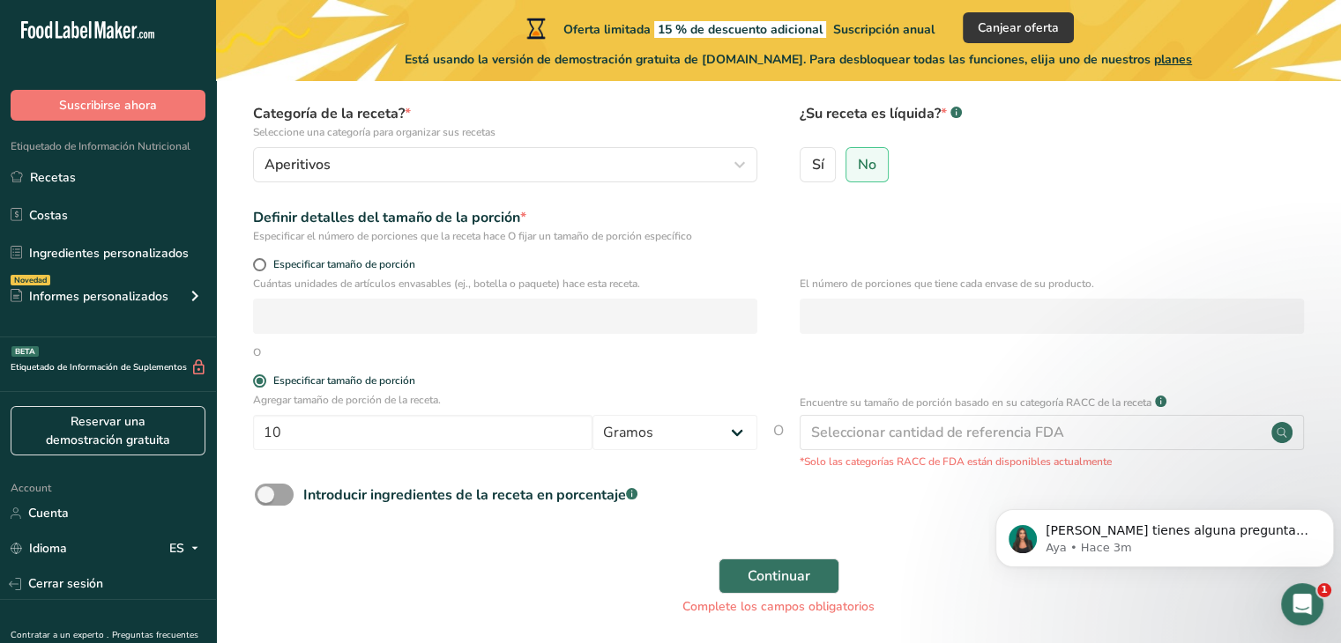
click at [1290, 431] on circle at bounding box center [1281, 432] width 21 height 21
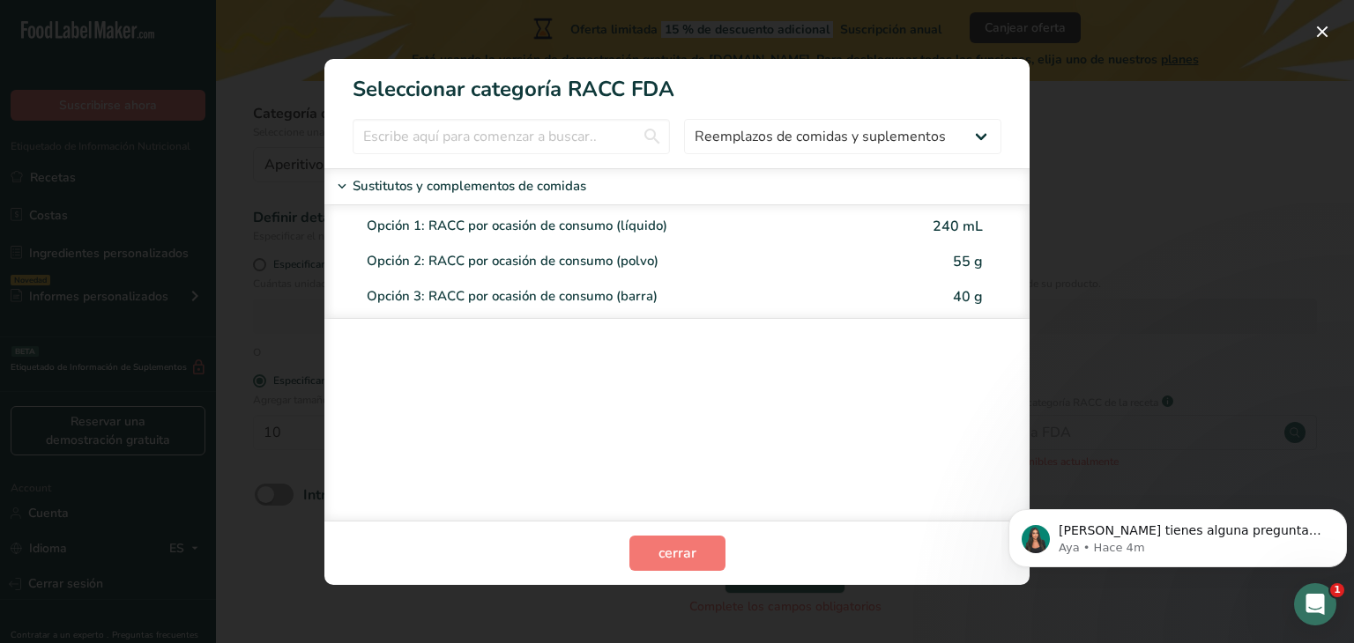
click at [1089, 301] on div "RACC Category Selection Modal" at bounding box center [677, 321] width 1354 height 643
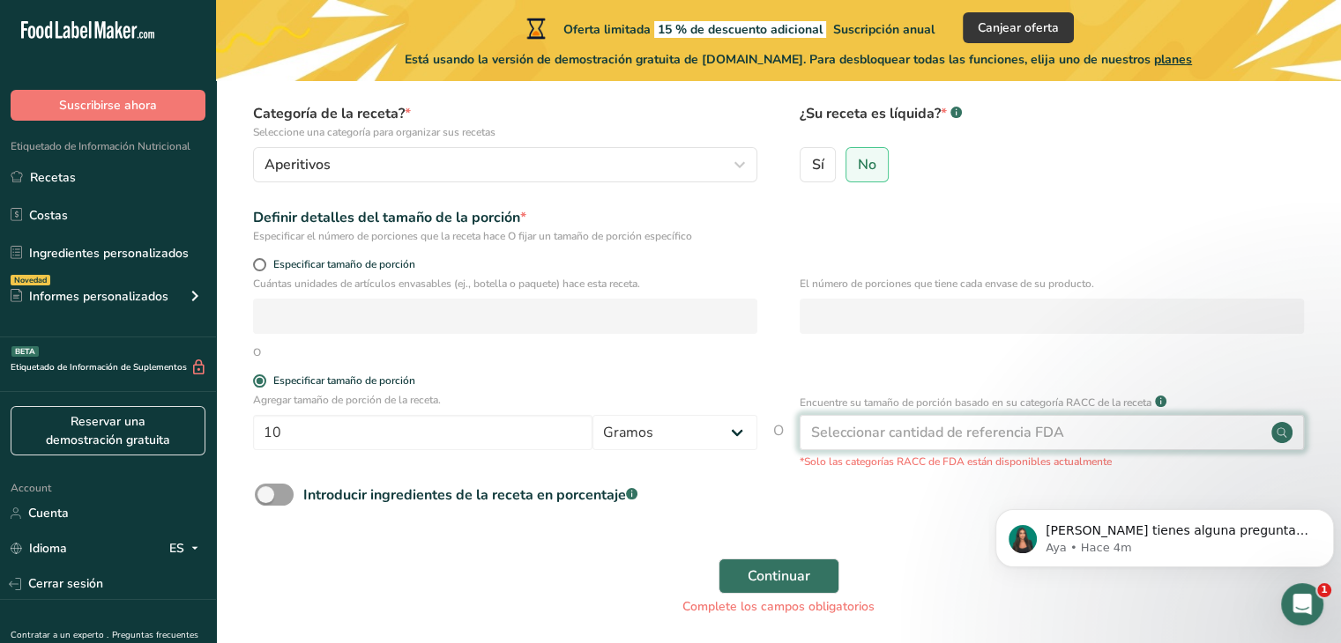
click at [1248, 429] on div "Seleccionar cantidad de referencia FDA" at bounding box center [1051, 432] width 504 height 35
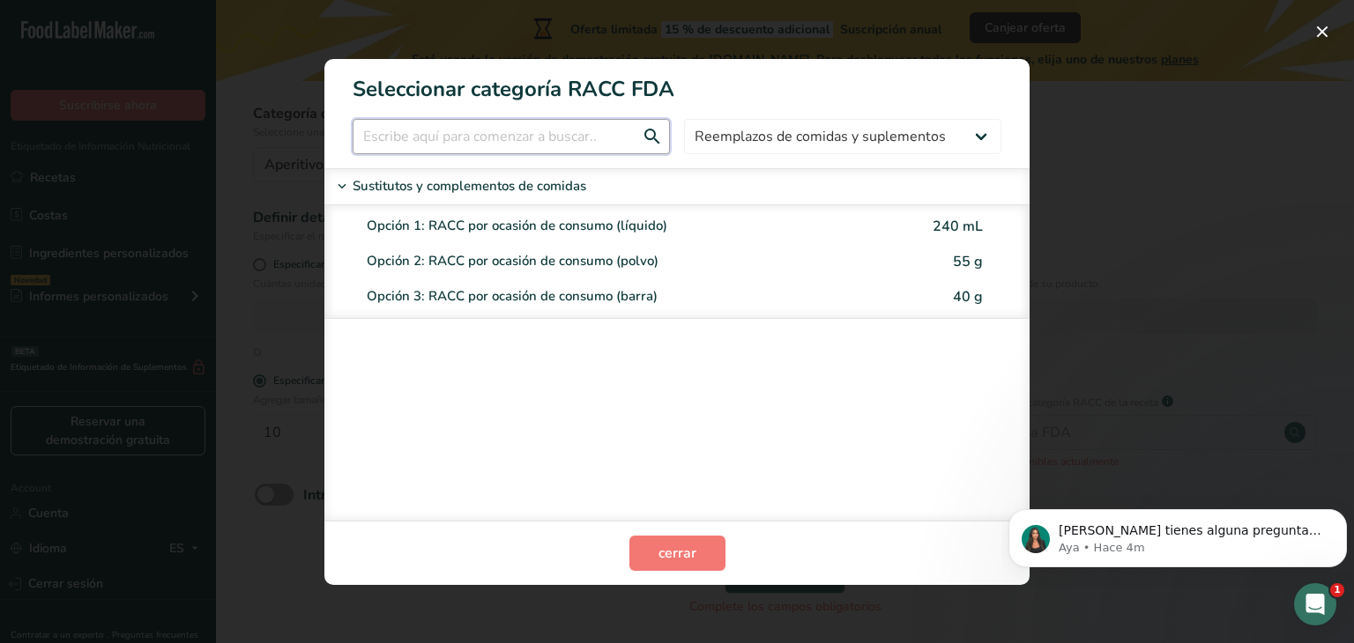
click at [658, 138] on input "RACC Category Selection Modal" at bounding box center [511, 136] width 317 height 35
click at [1017, 137] on div "Todos Productos de panadería Bebidas Cereales y otros productos de granos Produ…" at bounding box center [676, 136] width 705 height 35
click at [963, 138] on select "Todos Productos de panadería Bebidas Cereales y otros productos de granos Produ…" at bounding box center [842, 136] width 317 height 35
select select "23"
click at [684, 119] on select "Todos Productos de panadería Bebidas Cereales y otros productos de granos Produ…" at bounding box center [842, 136] width 317 height 35
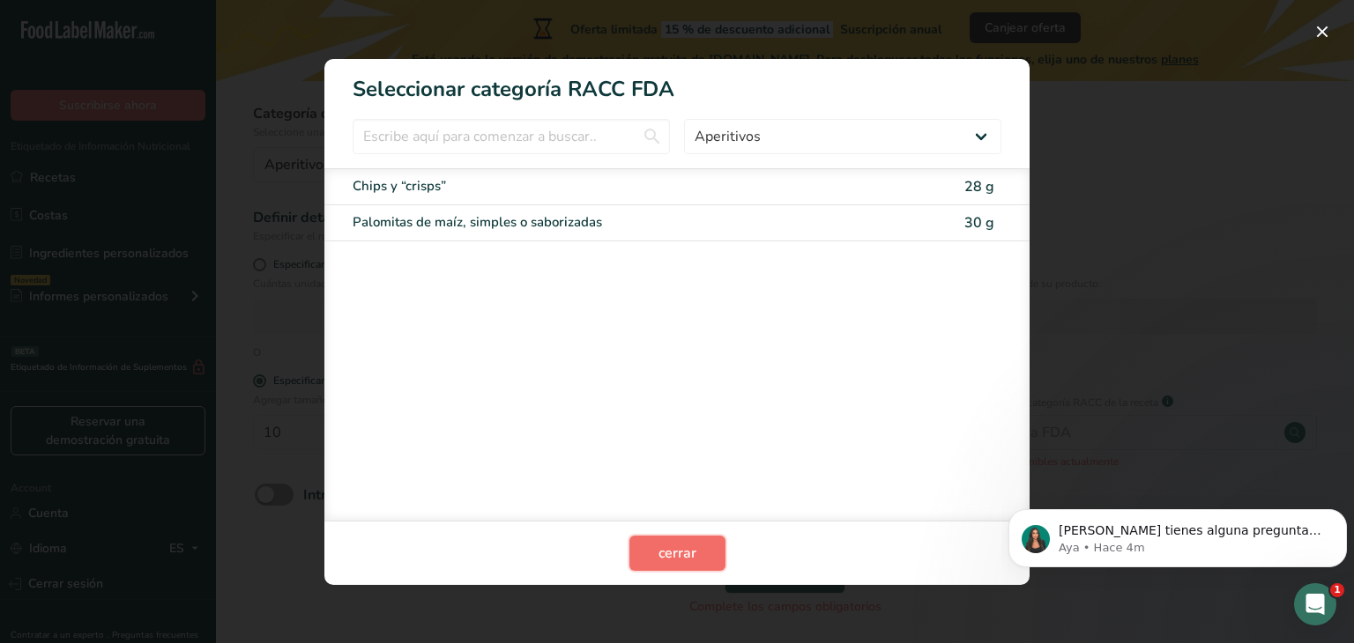
click at [667, 548] on span "cerrar" at bounding box center [677, 553] width 38 height 21
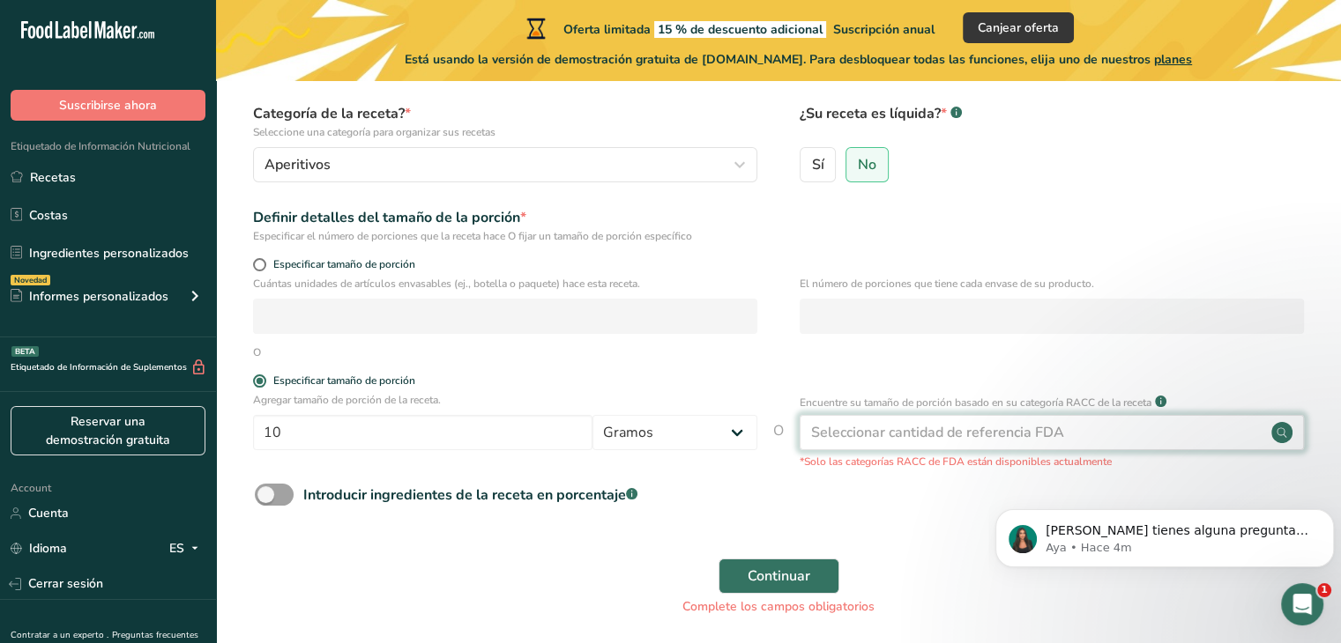
click at [984, 427] on div "Seleccionar cantidad de referencia FDA" at bounding box center [937, 432] width 253 height 21
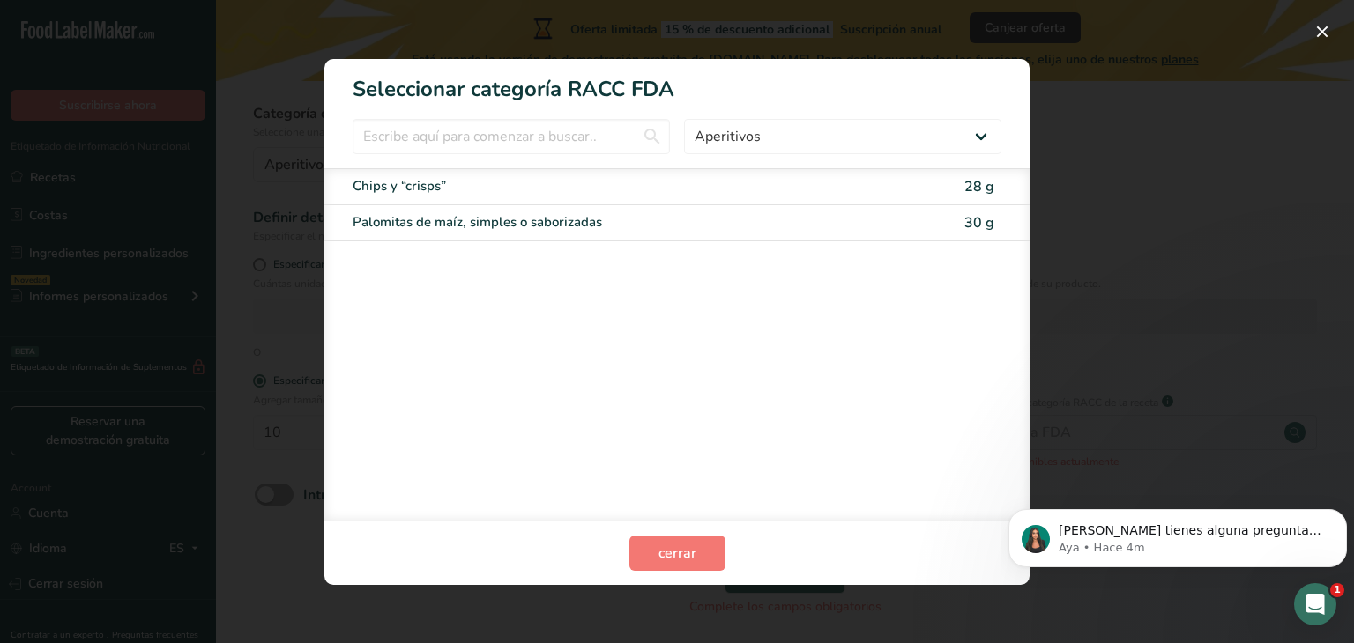
click at [919, 208] on div "Palomitas de maíz, simples o saborizadas 30 g" at bounding box center [676, 223] width 705 height 36
type input "30"
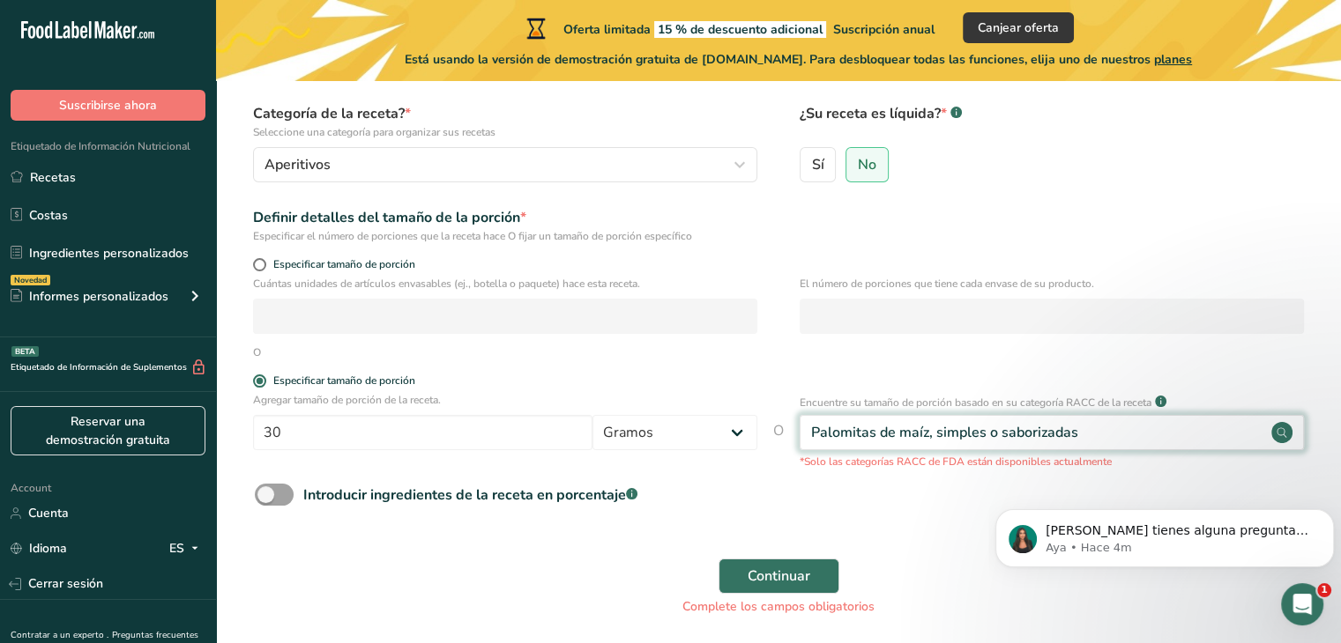
click at [1245, 433] on div "Palomitas de maíz, simples o saborizadas" at bounding box center [1051, 432] width 504 height 35
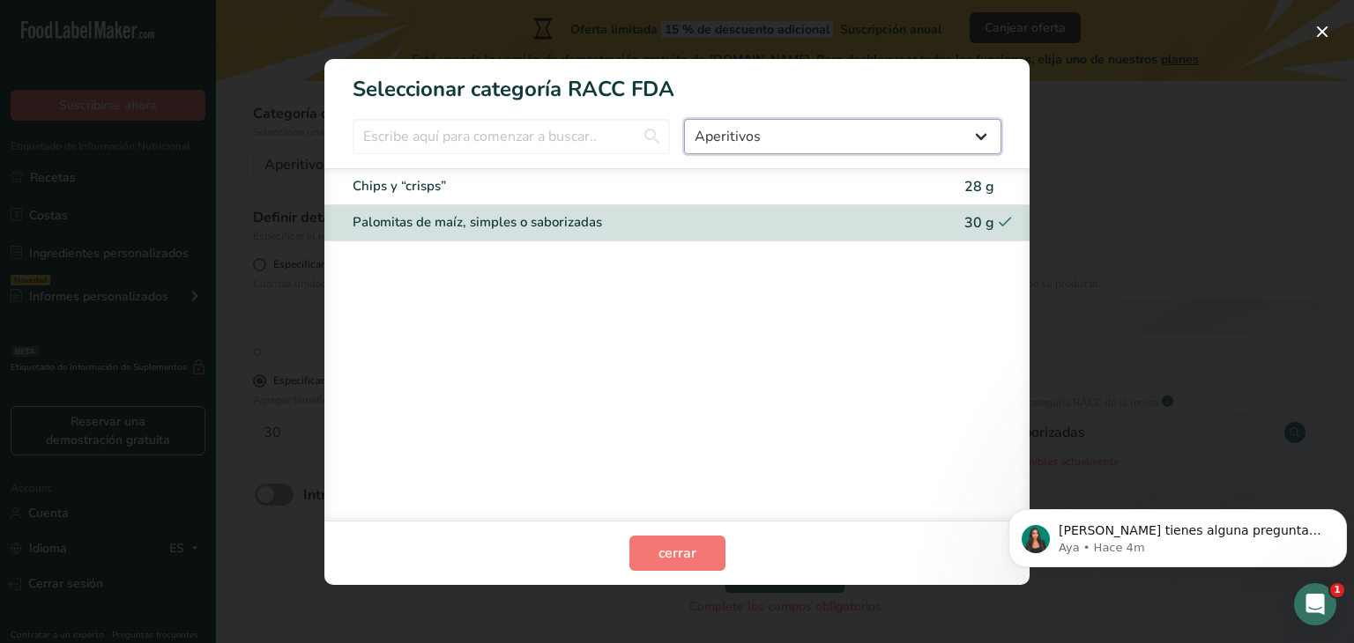
click at [969, 134] on select "Todos Productos de panadería Bebidas Cereales y otros productos de granos Produ…" at bounding box center [842, 136] width 317 height 35
click at [1183, 323] on div "RACC Category Selection Modal" at bounding box center [677, 321] width 1354 height 643
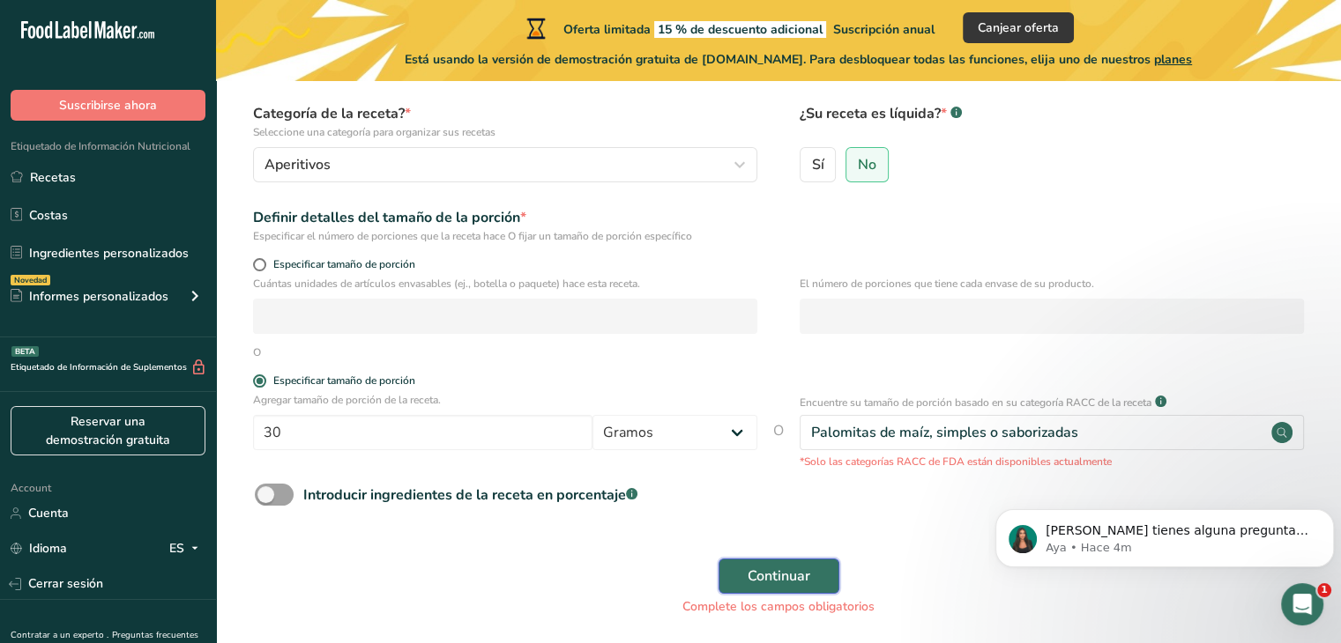
click at [793, 578] on span "Continuar" at bounding box center [778, 576] width 63 height 21
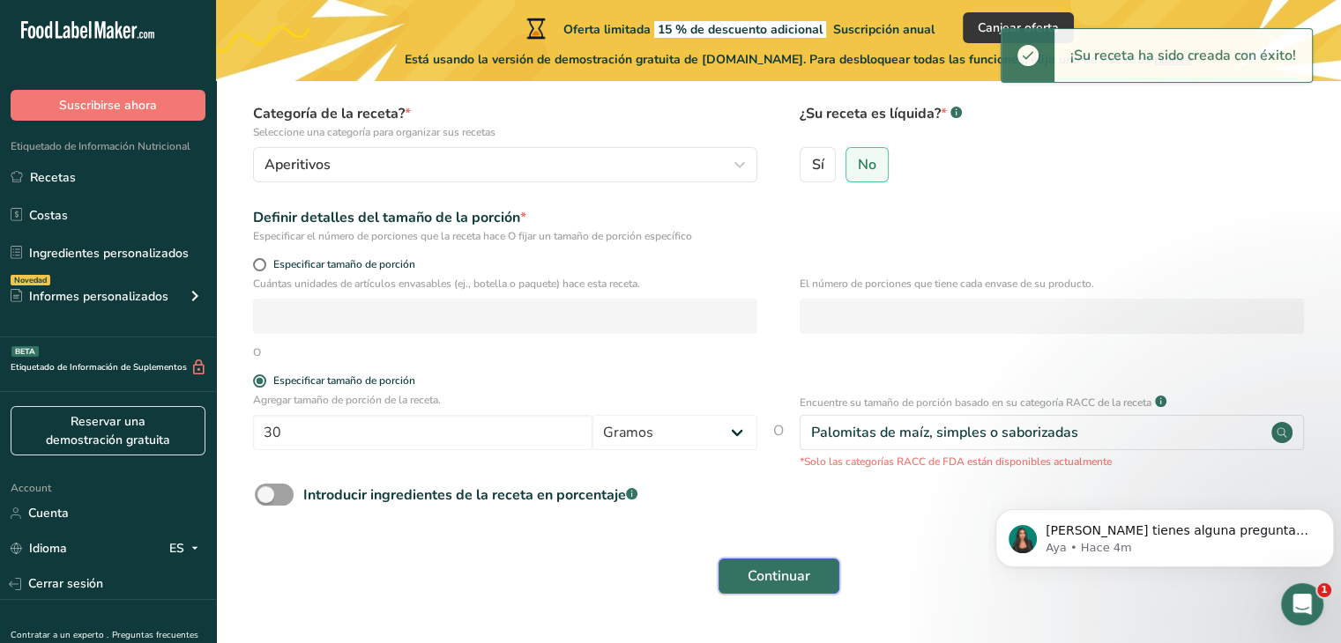
scroll to position [0, 0]
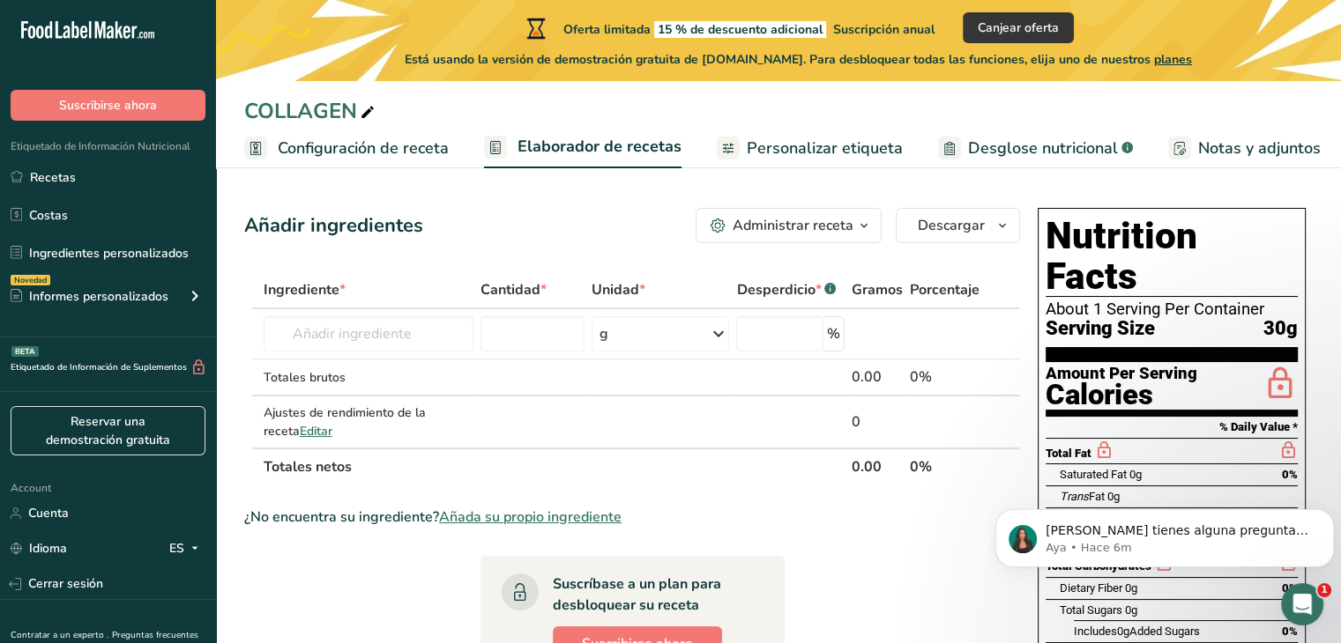
click at [1128, 234] on h1 "Nutrition Facts" at bounding box center [1171, 256] width 252 height 81
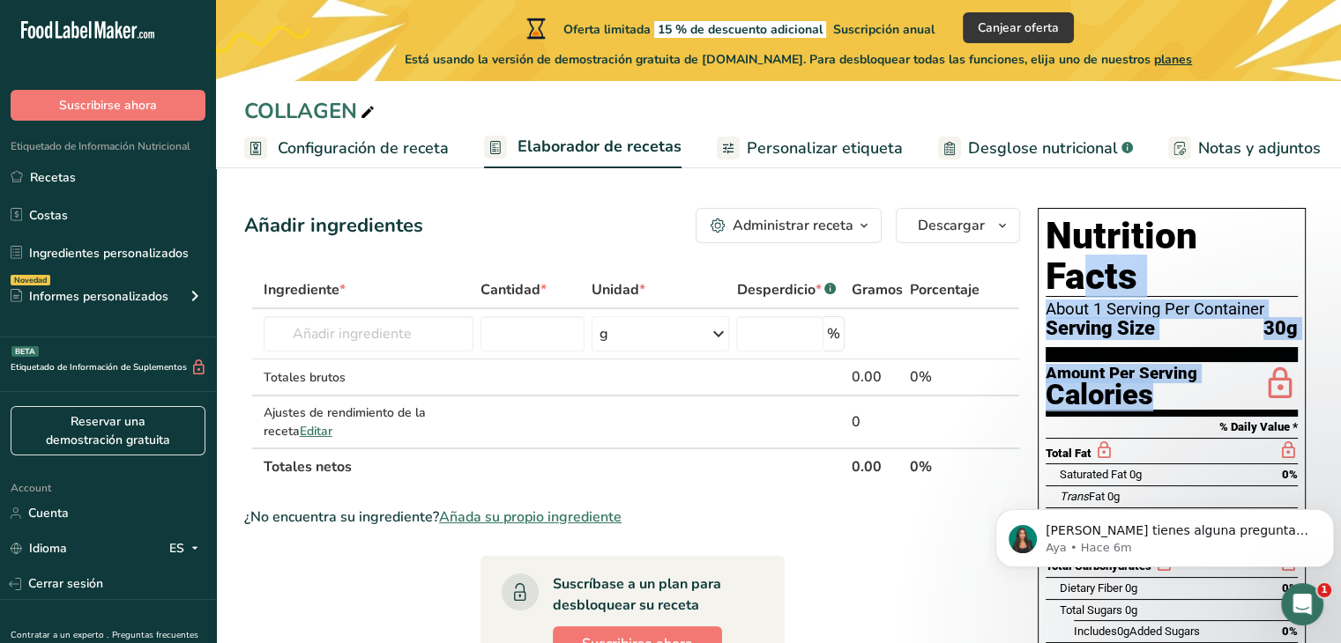
drag, startPoint x: 1104, startPoint y: 219, endPoint x: 1343, endPoint y: 336, distance: 266.1
click at [1340, 336] on html ".a-20{fill:#fff;} Suscribirse ahora Etiquetado de Información Nutricional Recet…" at bounding box center [670, 506] width 1341 height 1012
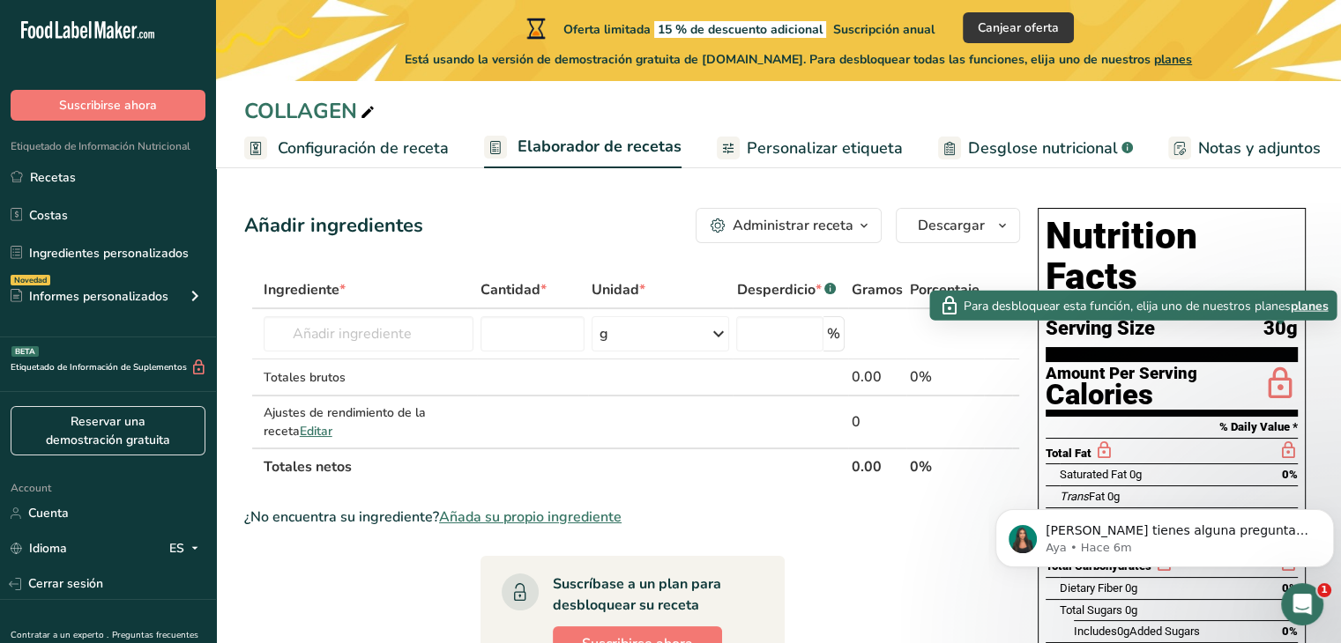
click at [1087, 309] on span "Para desbloquear esta función, elija uno de nuestros planes" at bounding box center [1126, 305] width 327 height 19
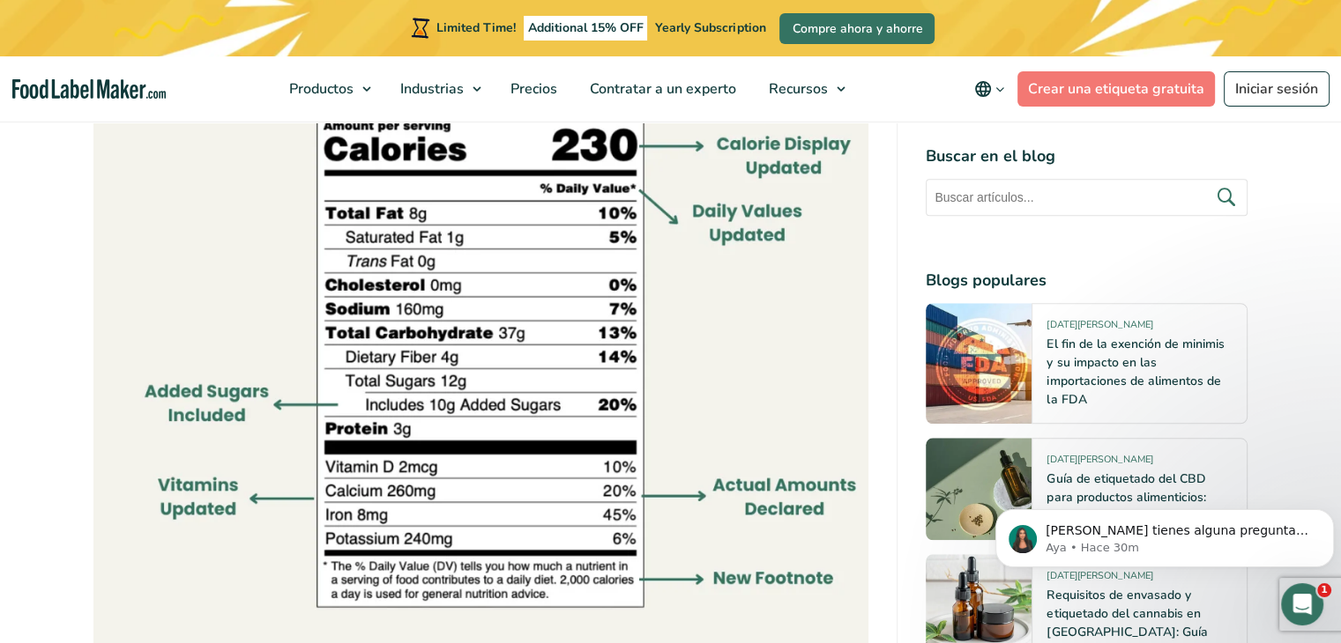
scroll to position [1851, 0]
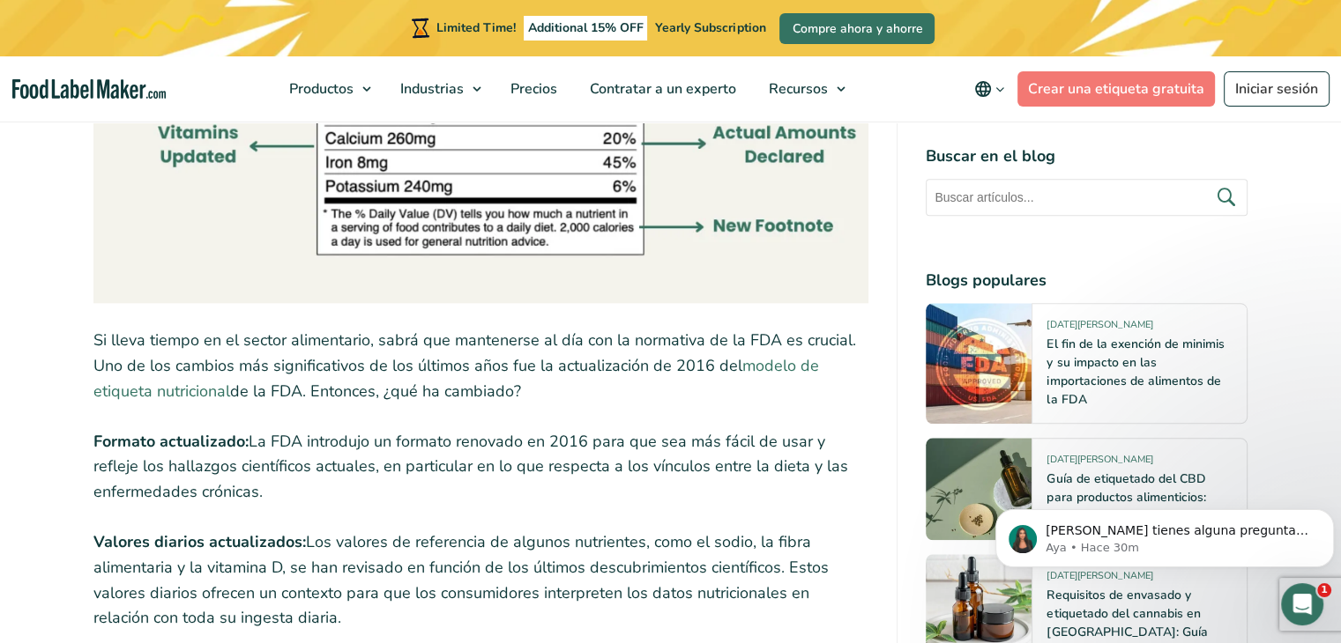
click at [790, 370] on link "modelo de etiqueta nutricional" at bounding box center [455, 378] width 725 height 47
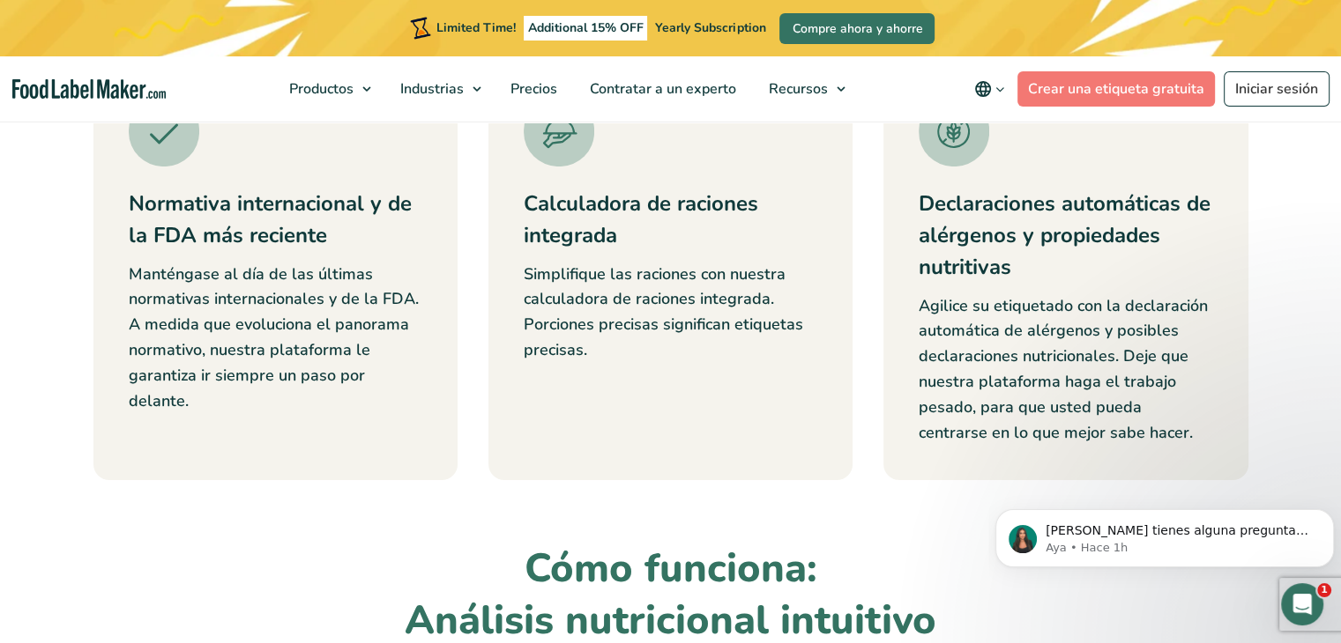
scroll to position [88, 0]
